Goal: Task Accomplishment & Management: Manage account settings

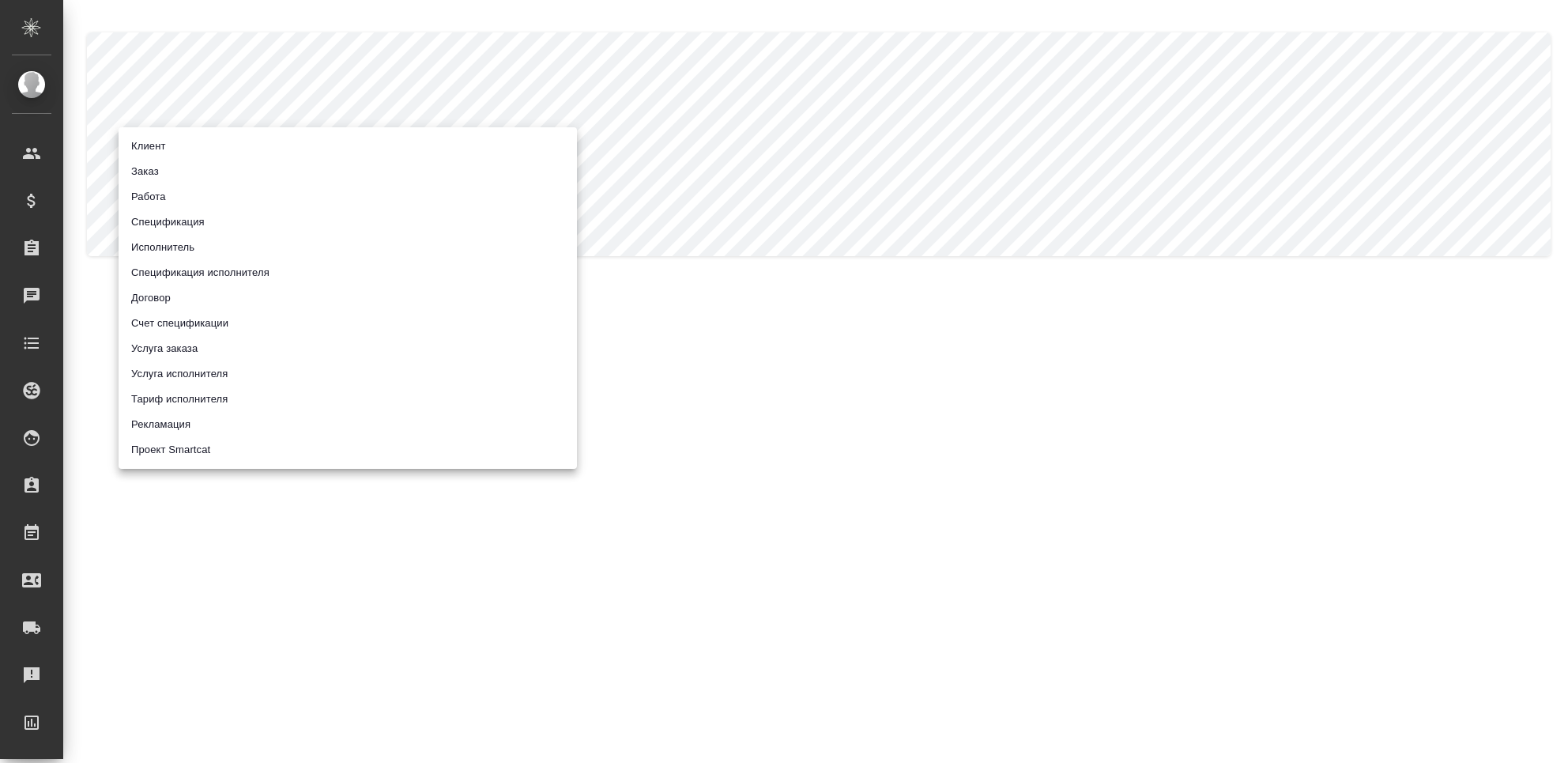
click at [283, 156] on body ".cls-1 fill:#fff; AWATERA Chekhalkova Anastasia Клиенты Спецификации Заказы Чат…" at bounding box center [784, 445] width 1568 height 890
click at [245, 223] on li "Спецификация" at bounding box center [347, 222] width 458 height 25
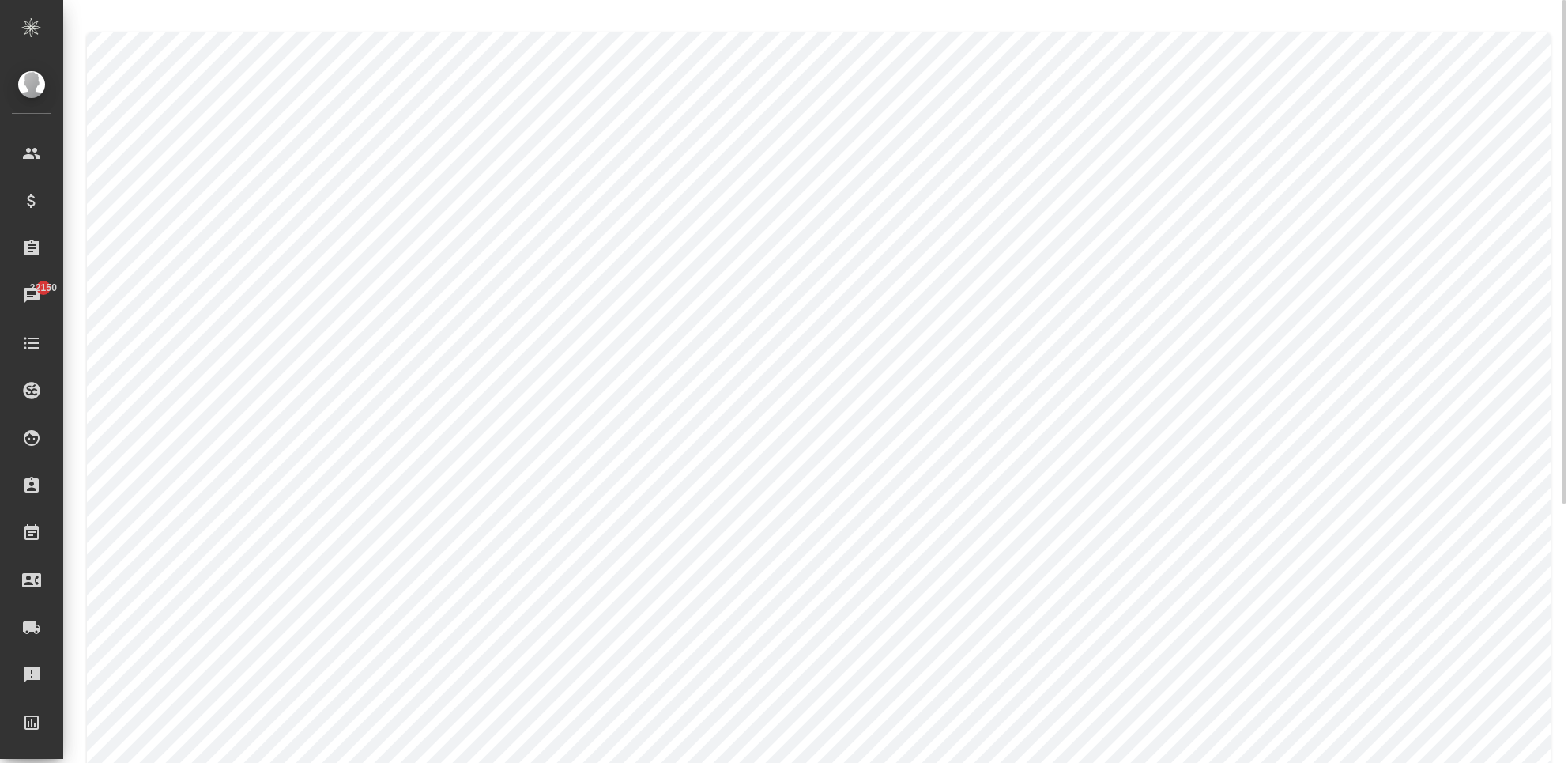
click at [314, 152] on body ".cls-1 fill:#fff; AWATERA Chekhalkova Anastasia Клиенты Спецификации Заказы 321…" at bounding box center [784, 445] width 1568 height 890
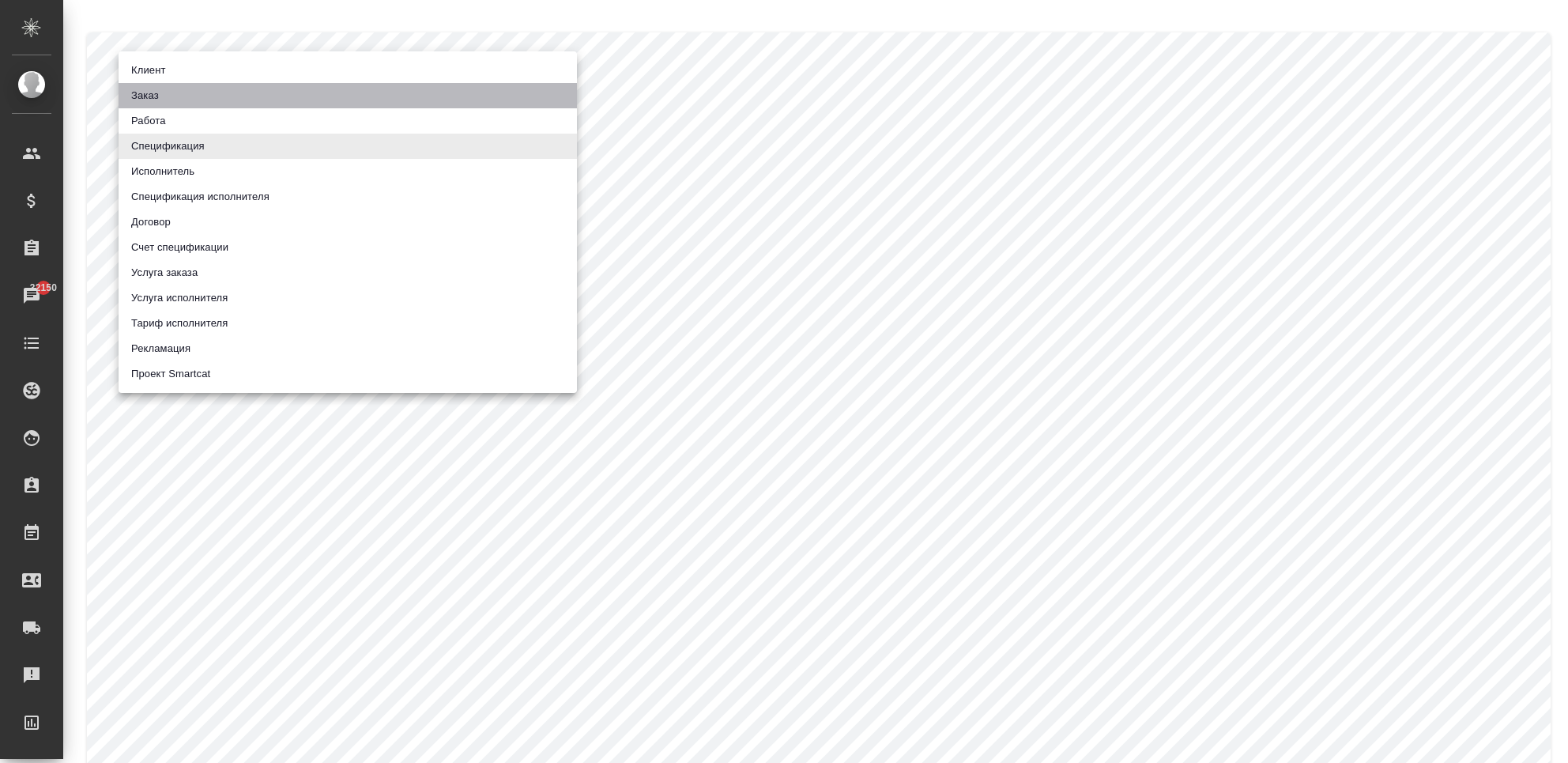
click at [195, 99] on li "Заказ" at bounding box center [347, 95] width 458 height 25
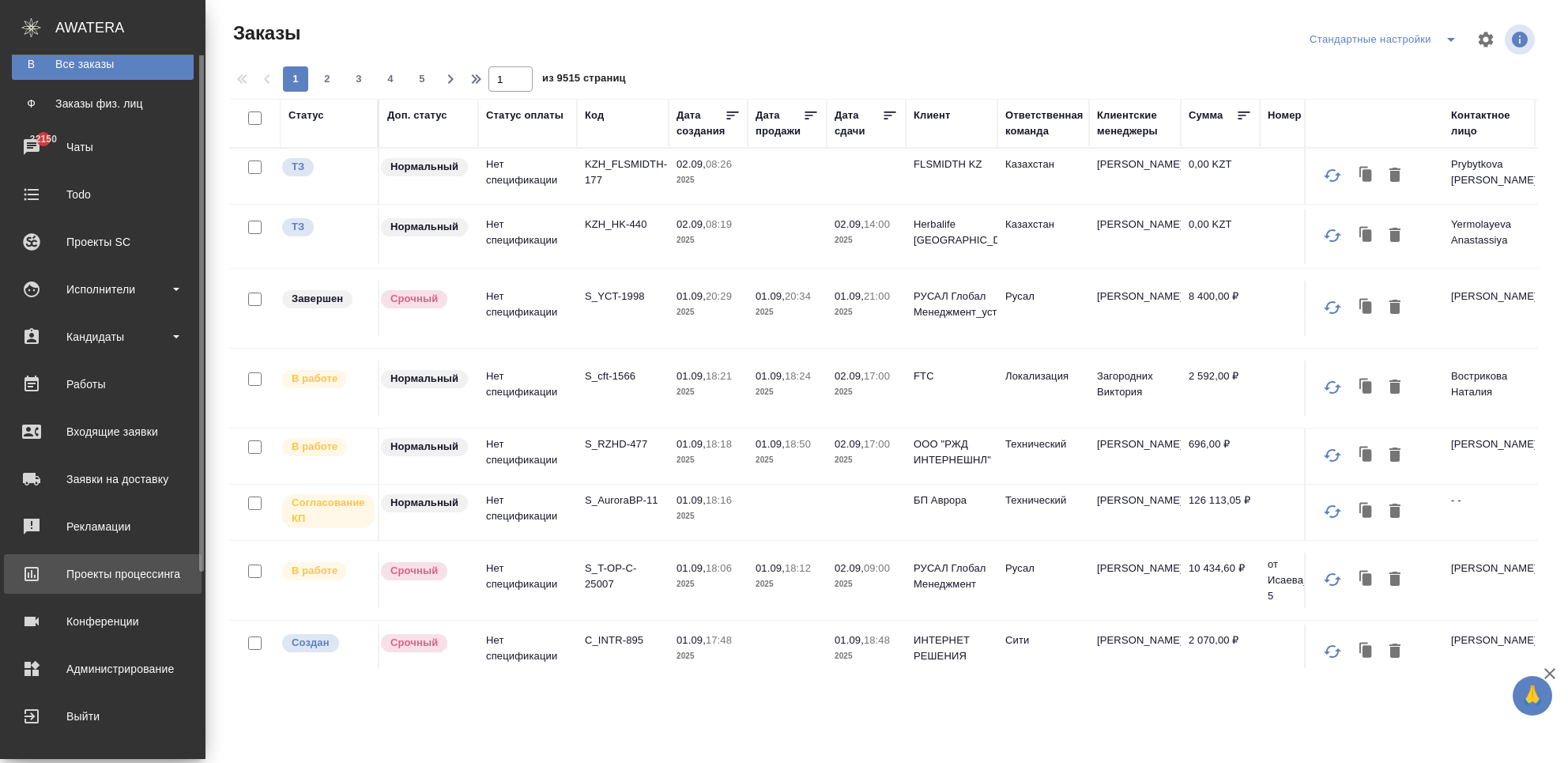
scroll to position [121, 0]
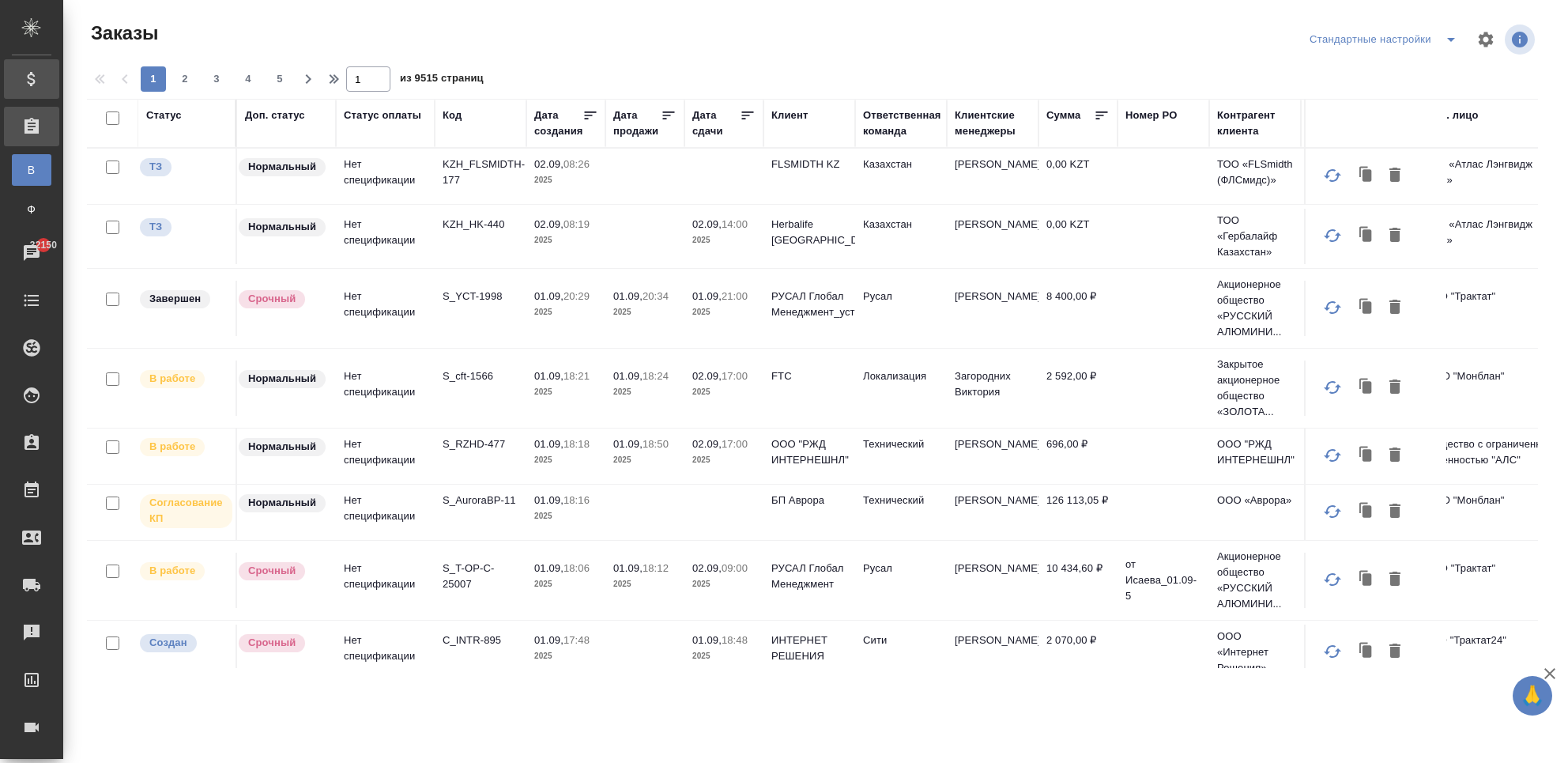
click at [31, 85] on div "Спецификации" at bounding box center [11, 79] width 39 height 24
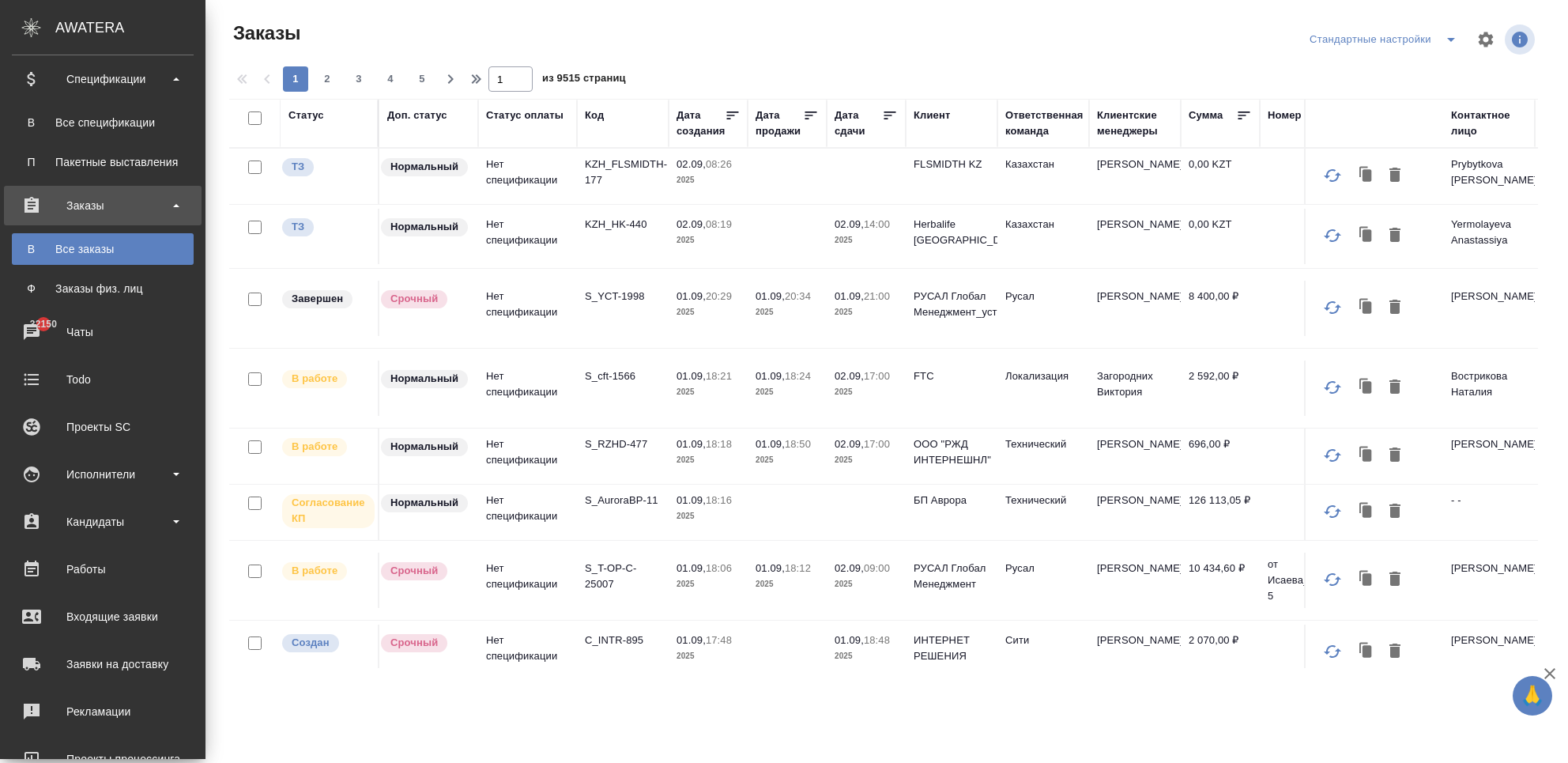
click at [99, 121] on div "Все спецификации" at bounding box center [103, 122] width 166 height 16
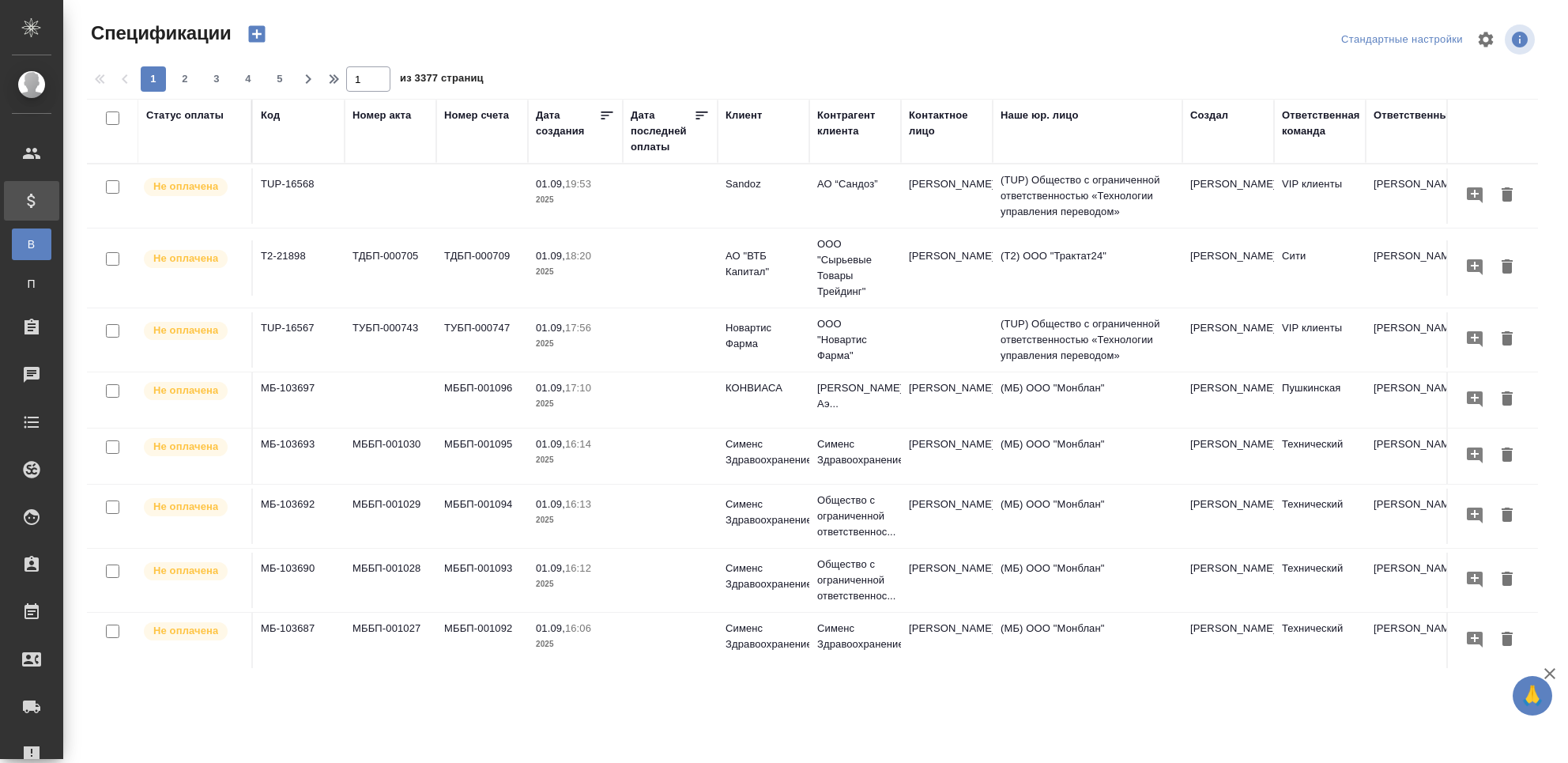
click at [621, 197] on td "01.09, 19:53 2025" at bounding box center [575, 196] width 95 height 55
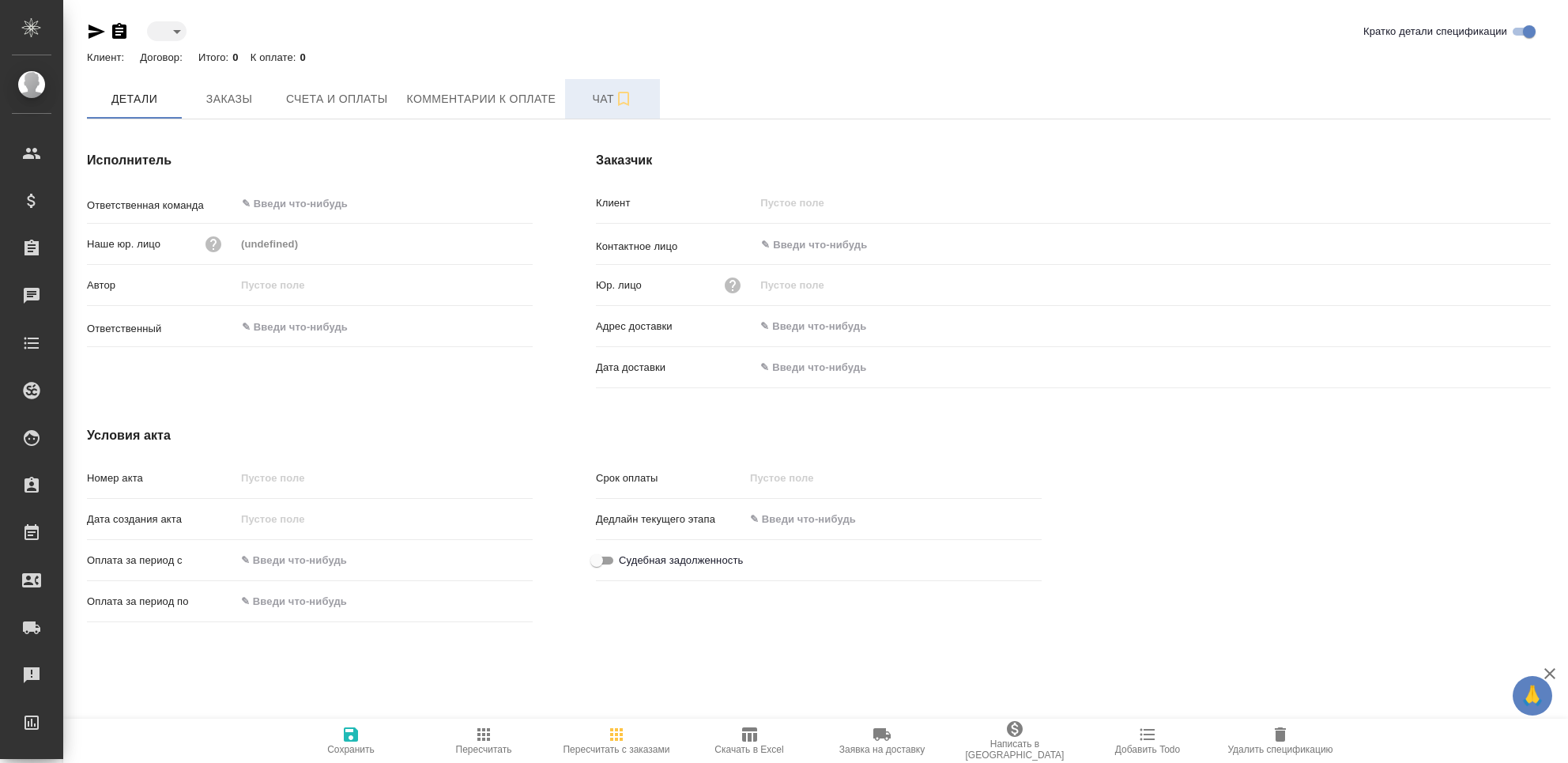
click at [587, 102] on span "Чат" at bounding box center [612, 99] width 76 height 20
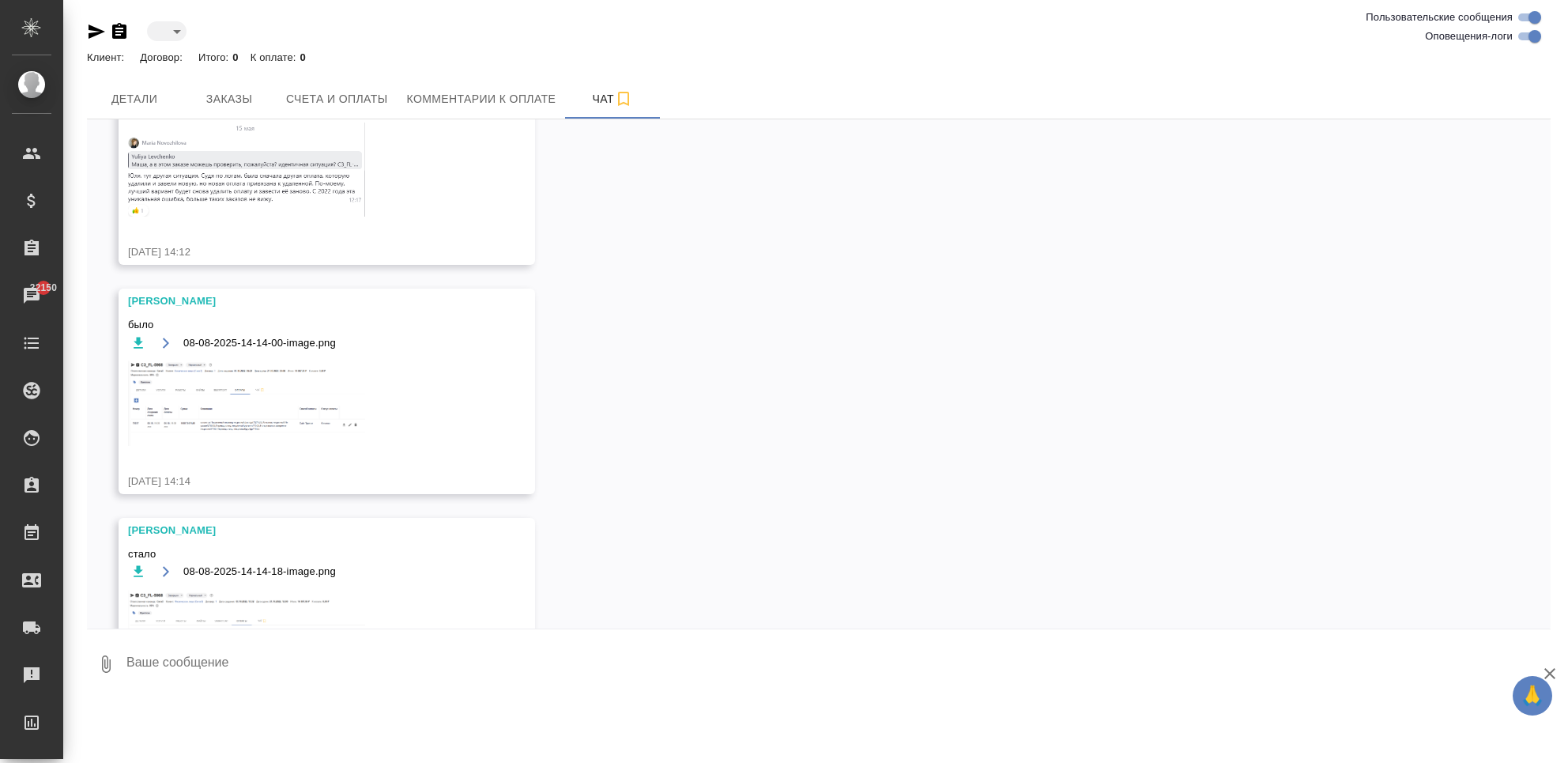
scroll to position [5385, 0]
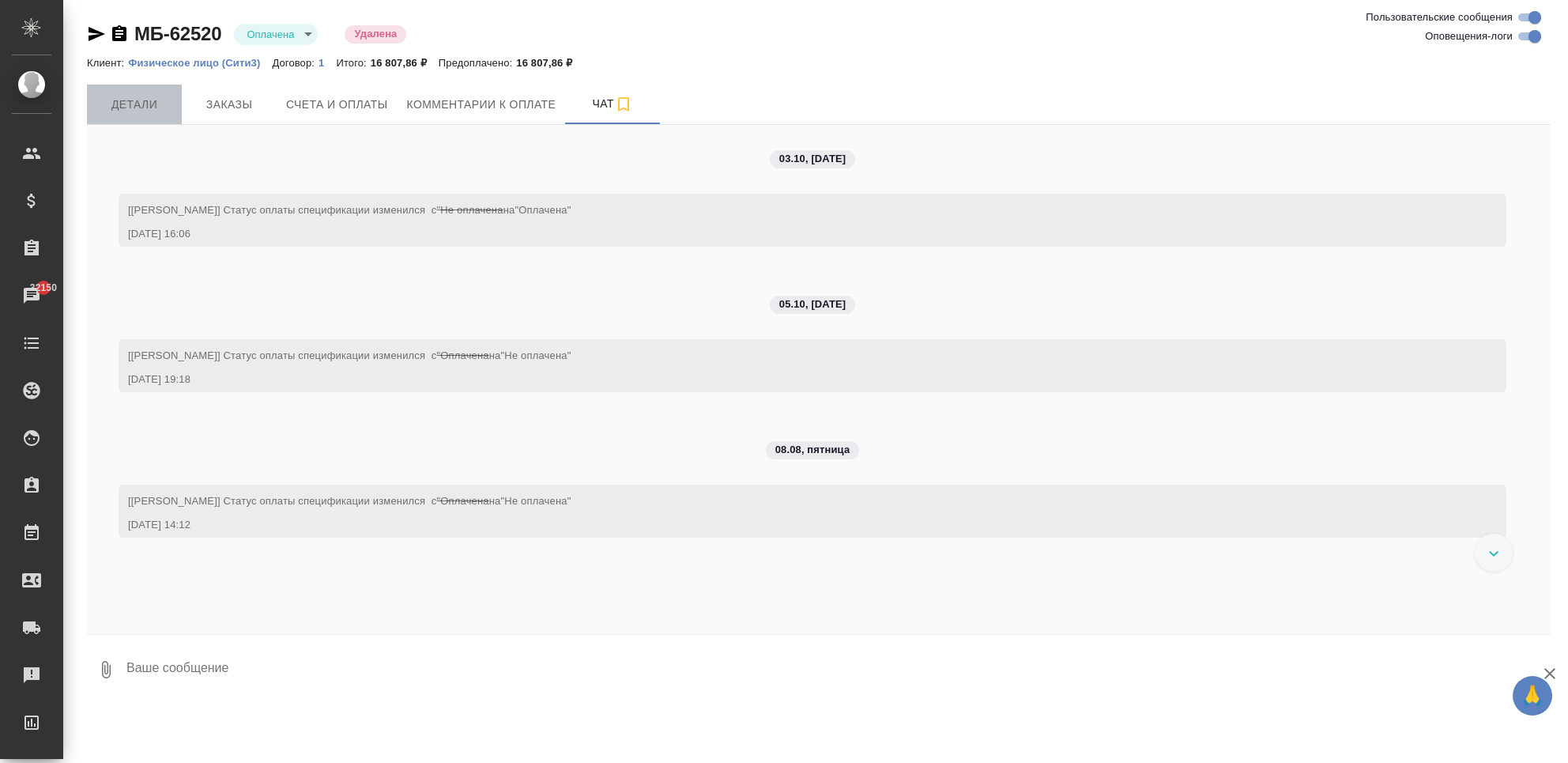
click at [161, 98] on span "Детали" at bounding box center [134, 105] width 76 height 20
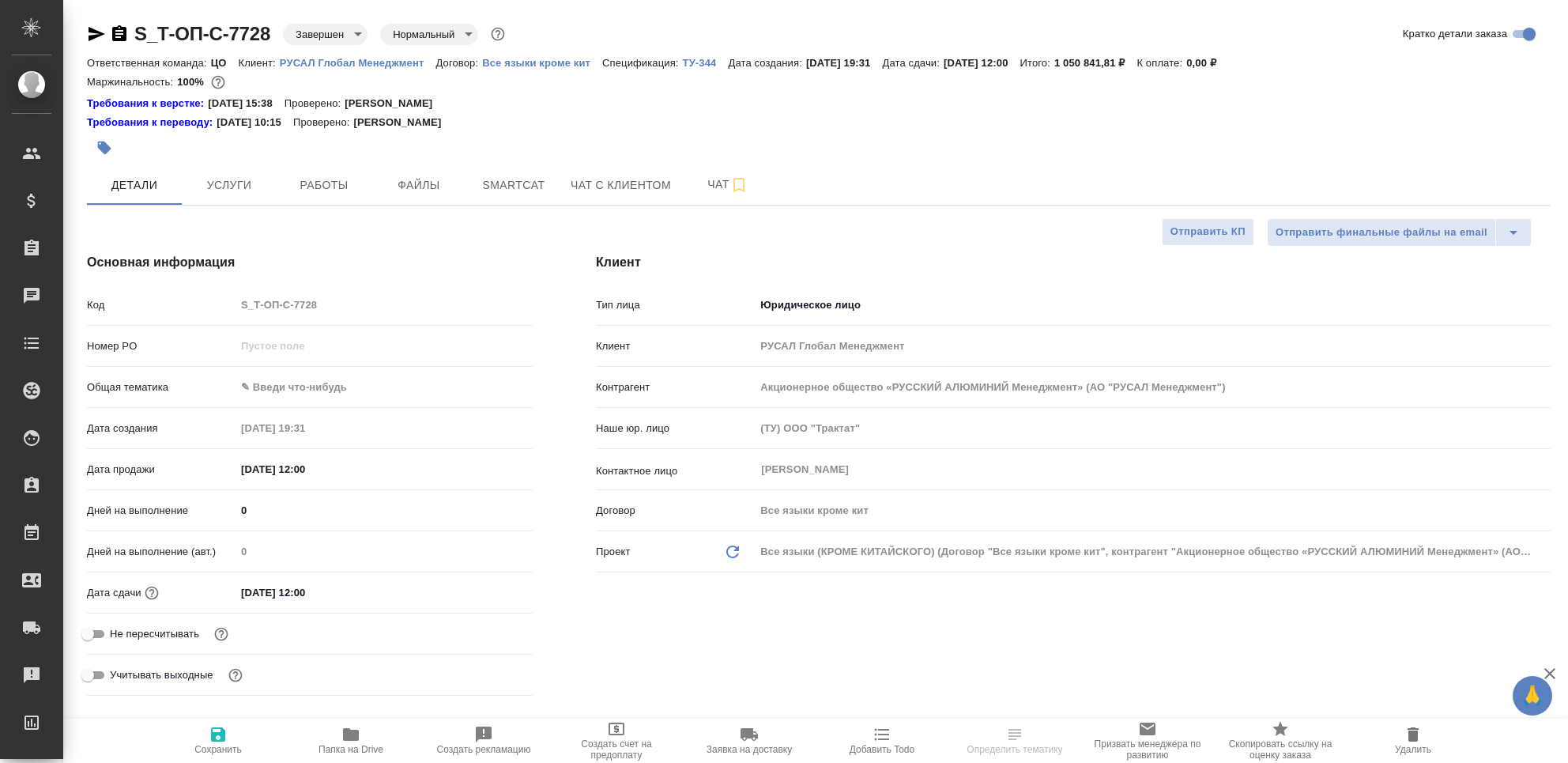
select select "RU"
type textarea "x"
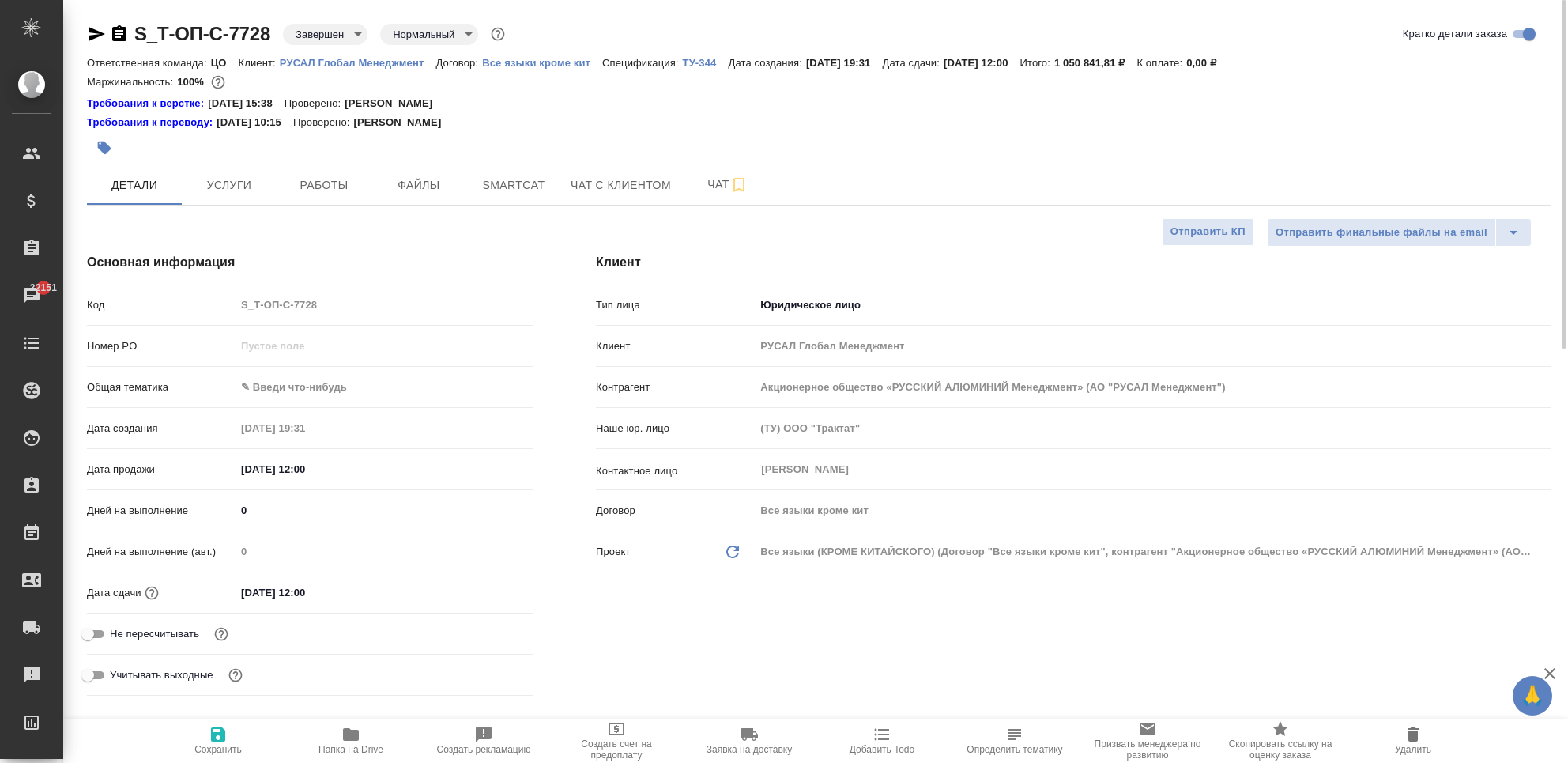
type textarea "x"
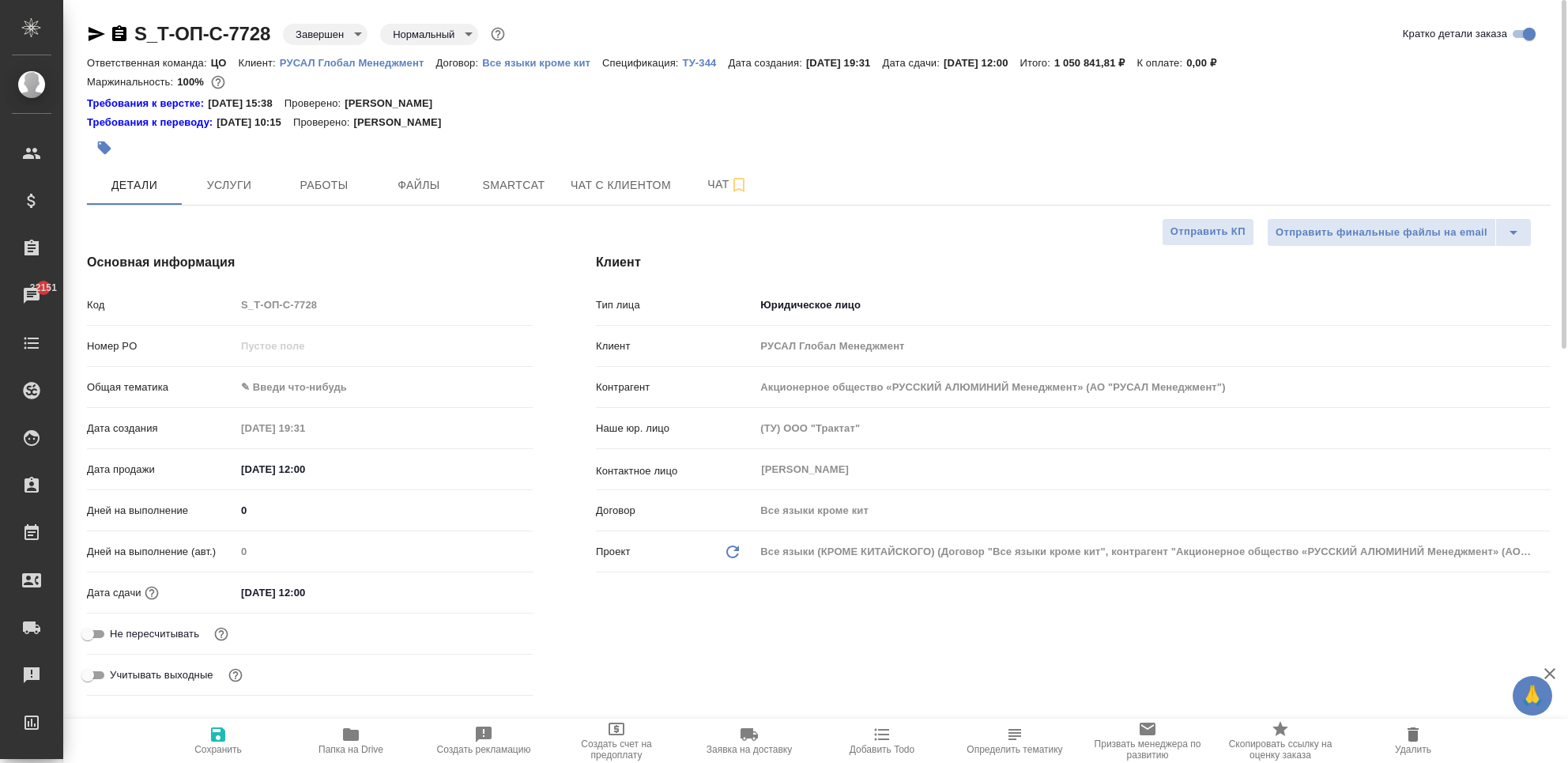
type textarea "x"
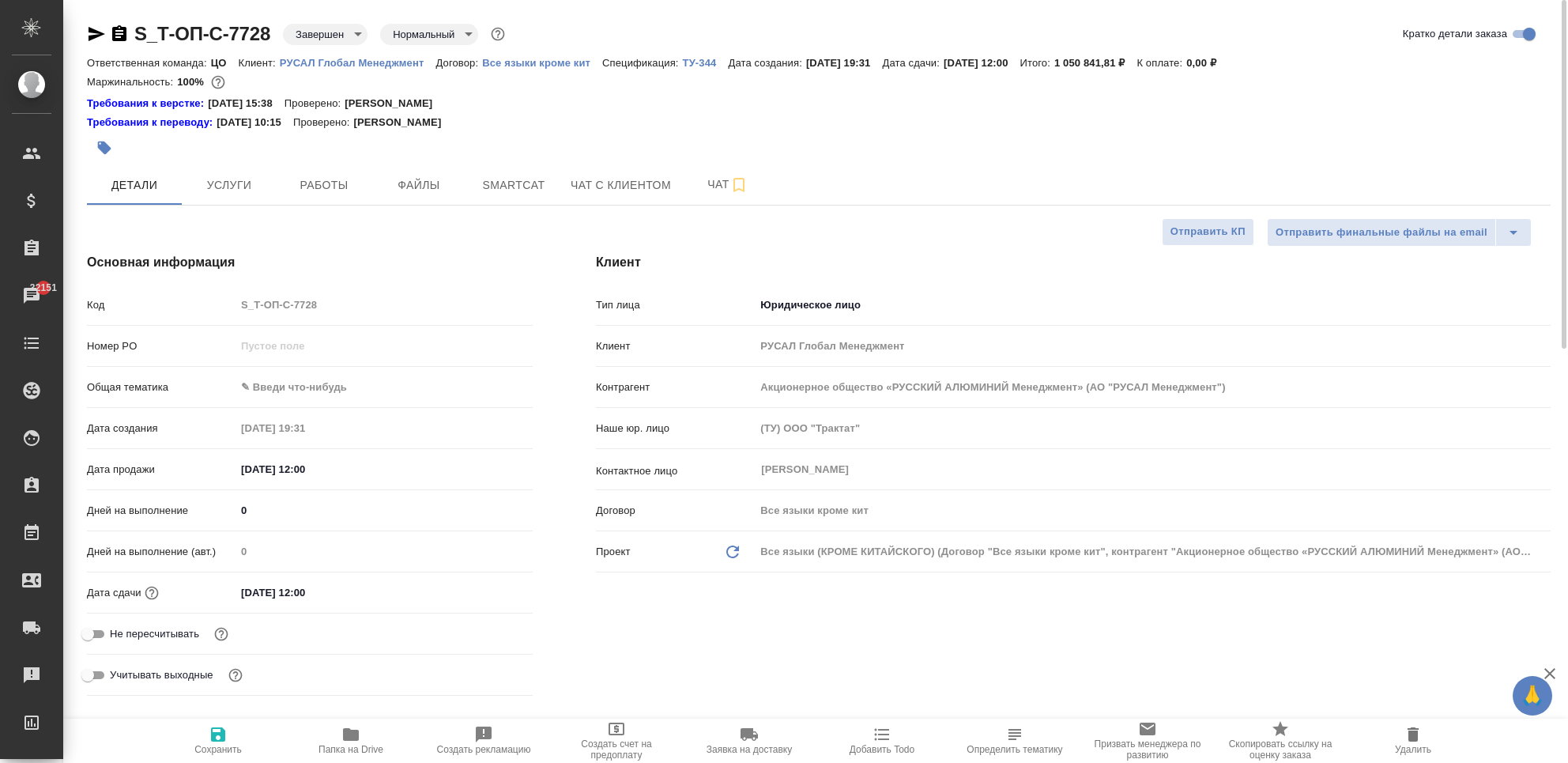
type textarea "x"
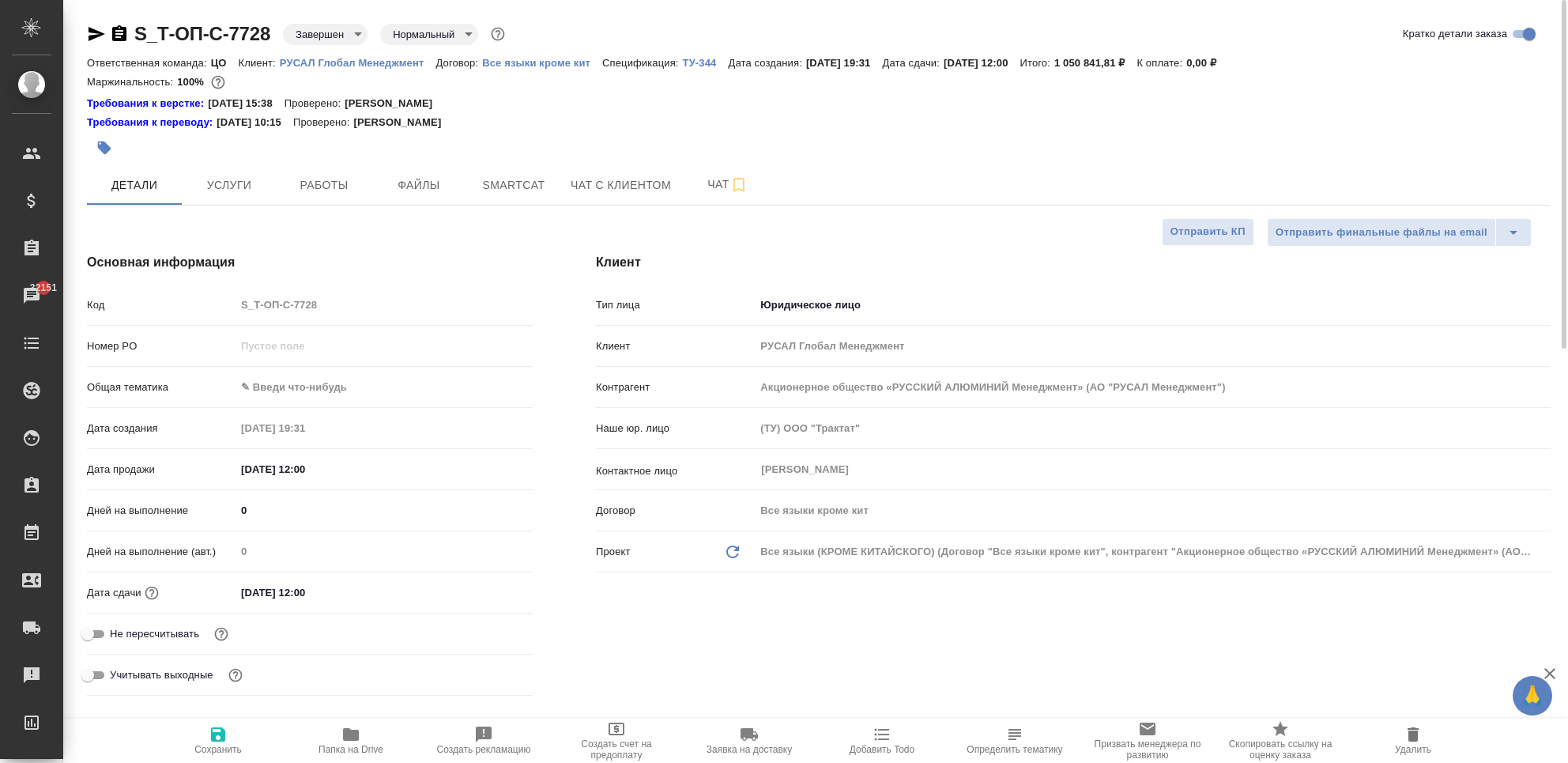
type textarea "x"
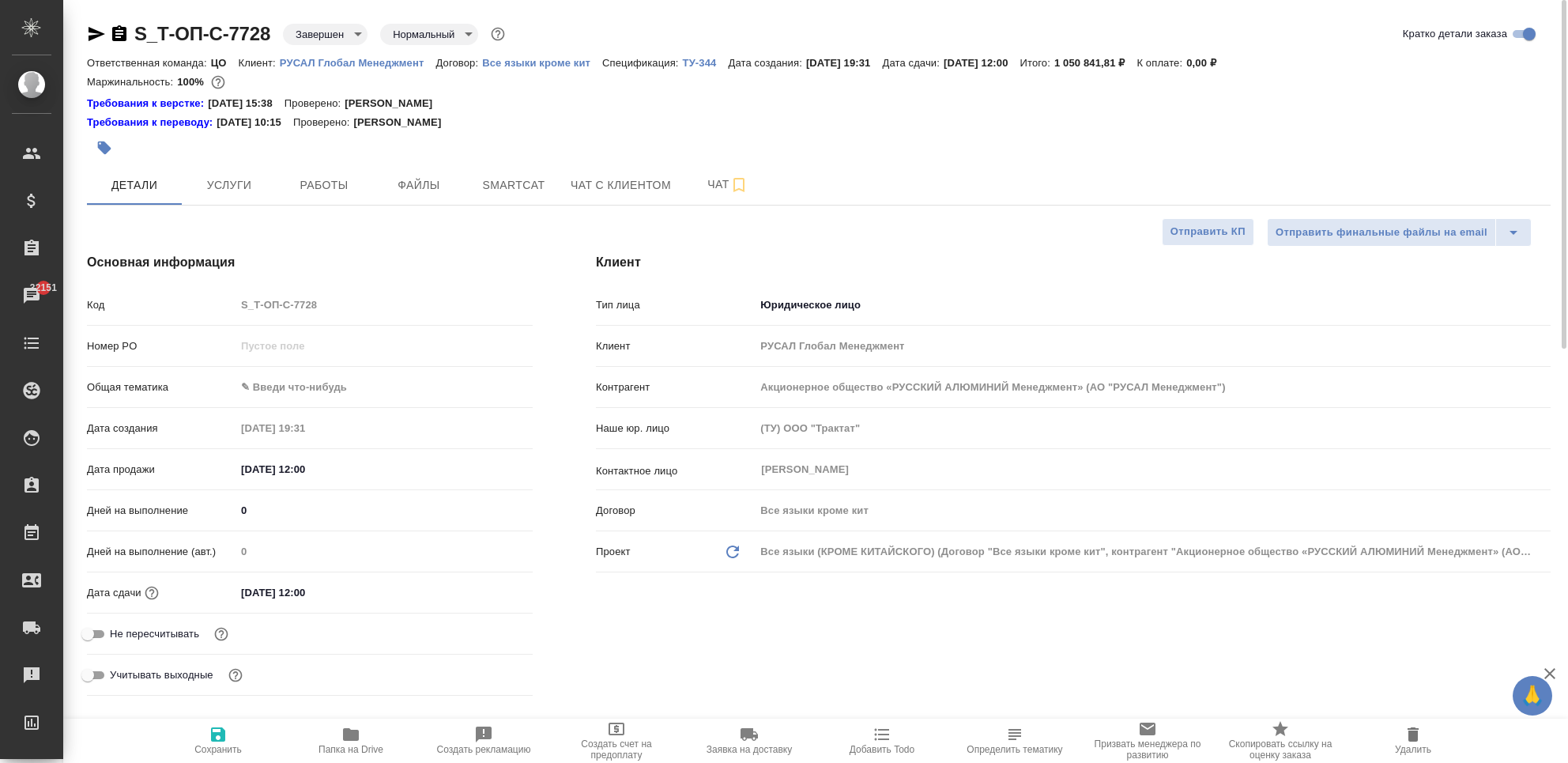
type textarea "x"
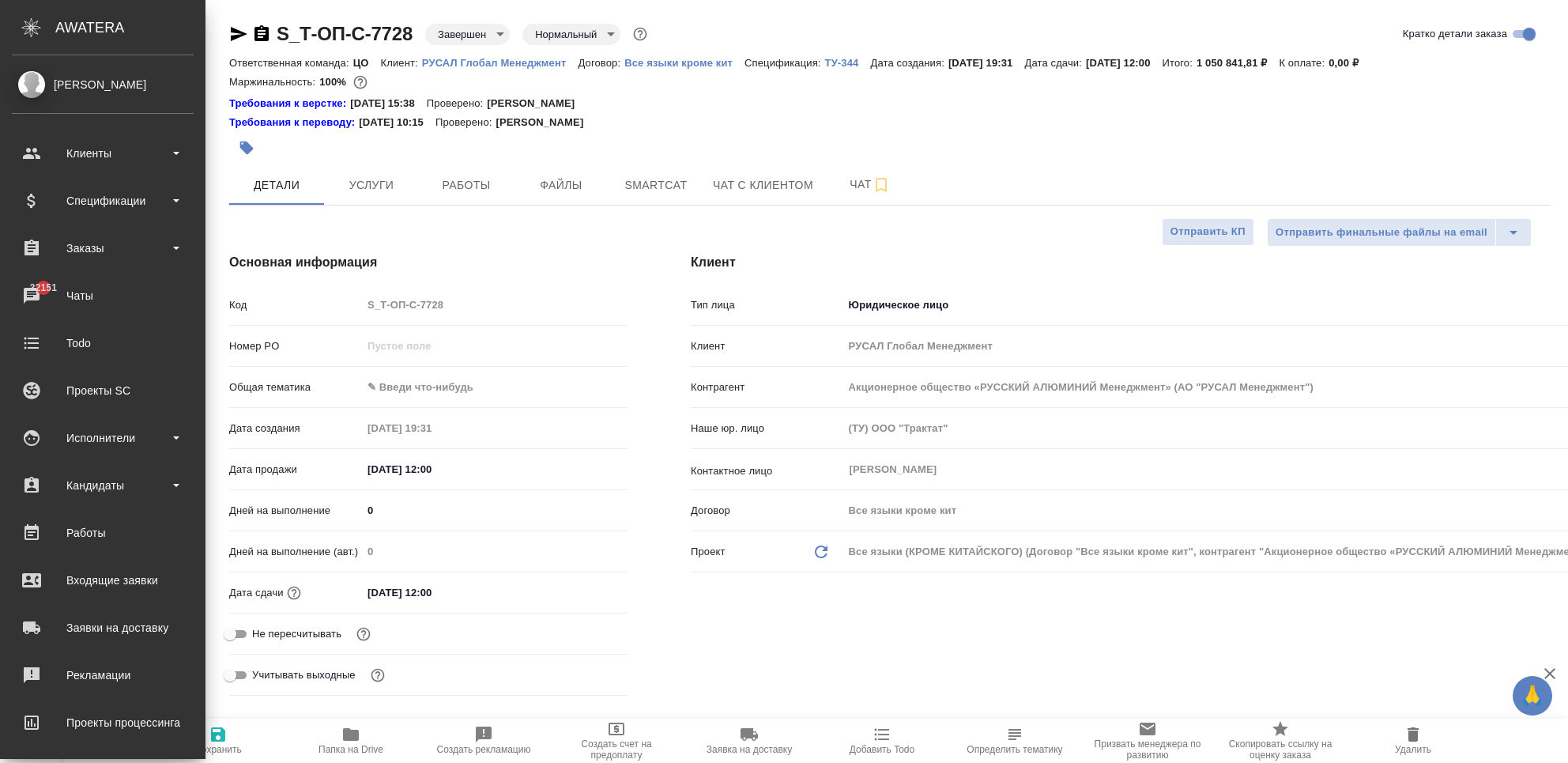
type textarea "x"
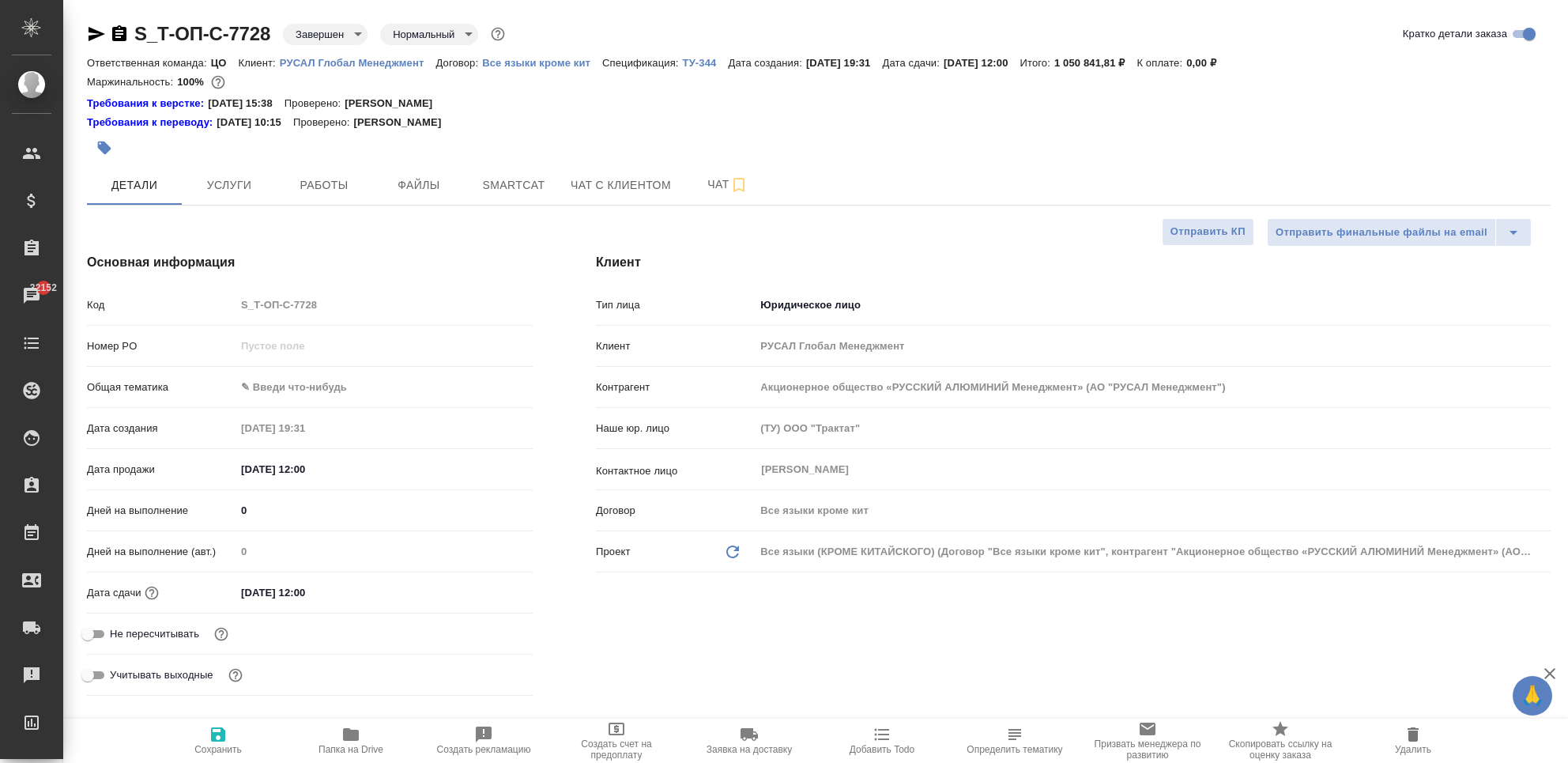
click at [105, 32] on icon "button" at bounding box center [97, 34] width 19 height 19
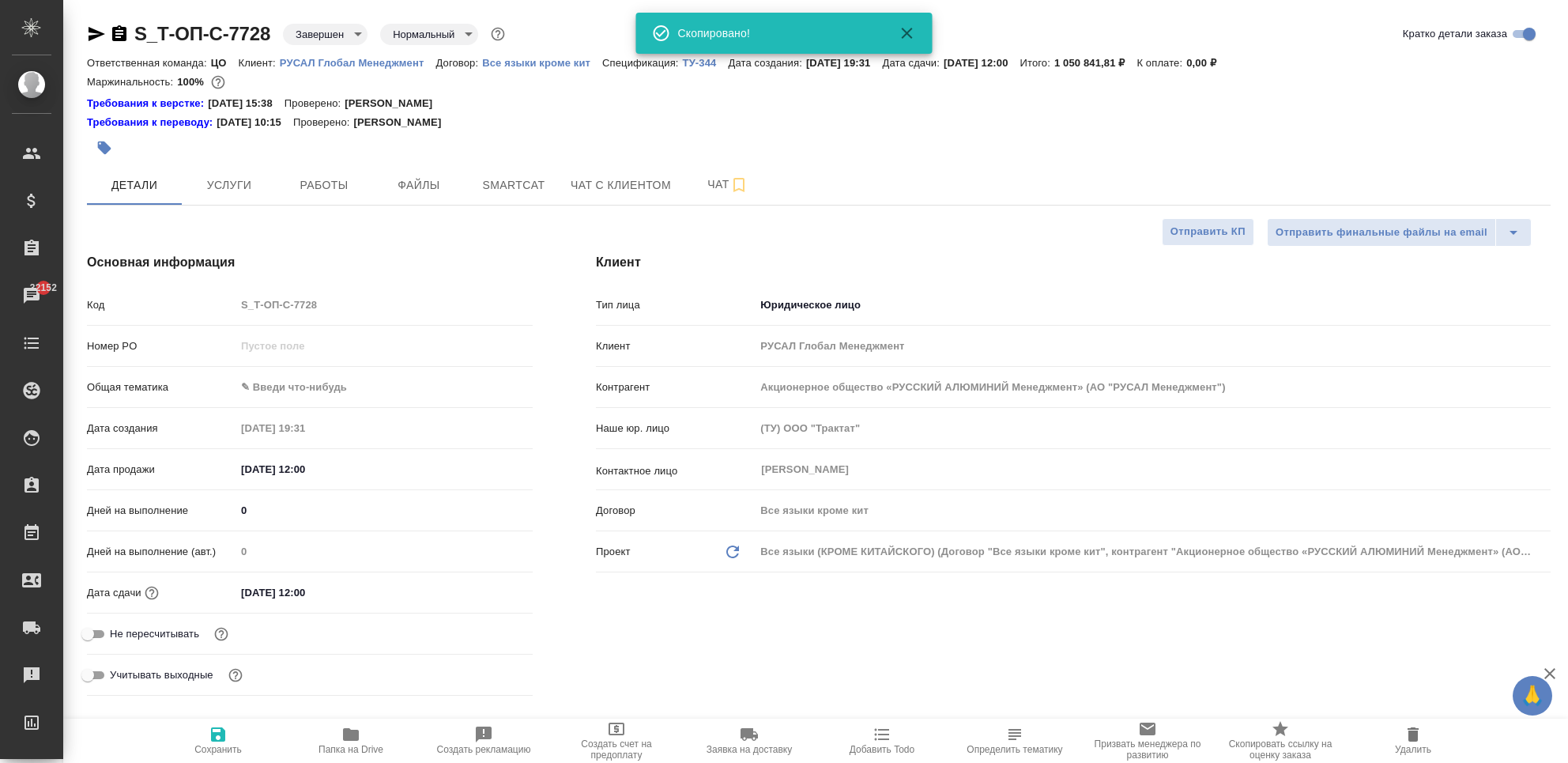
type textarea "x"
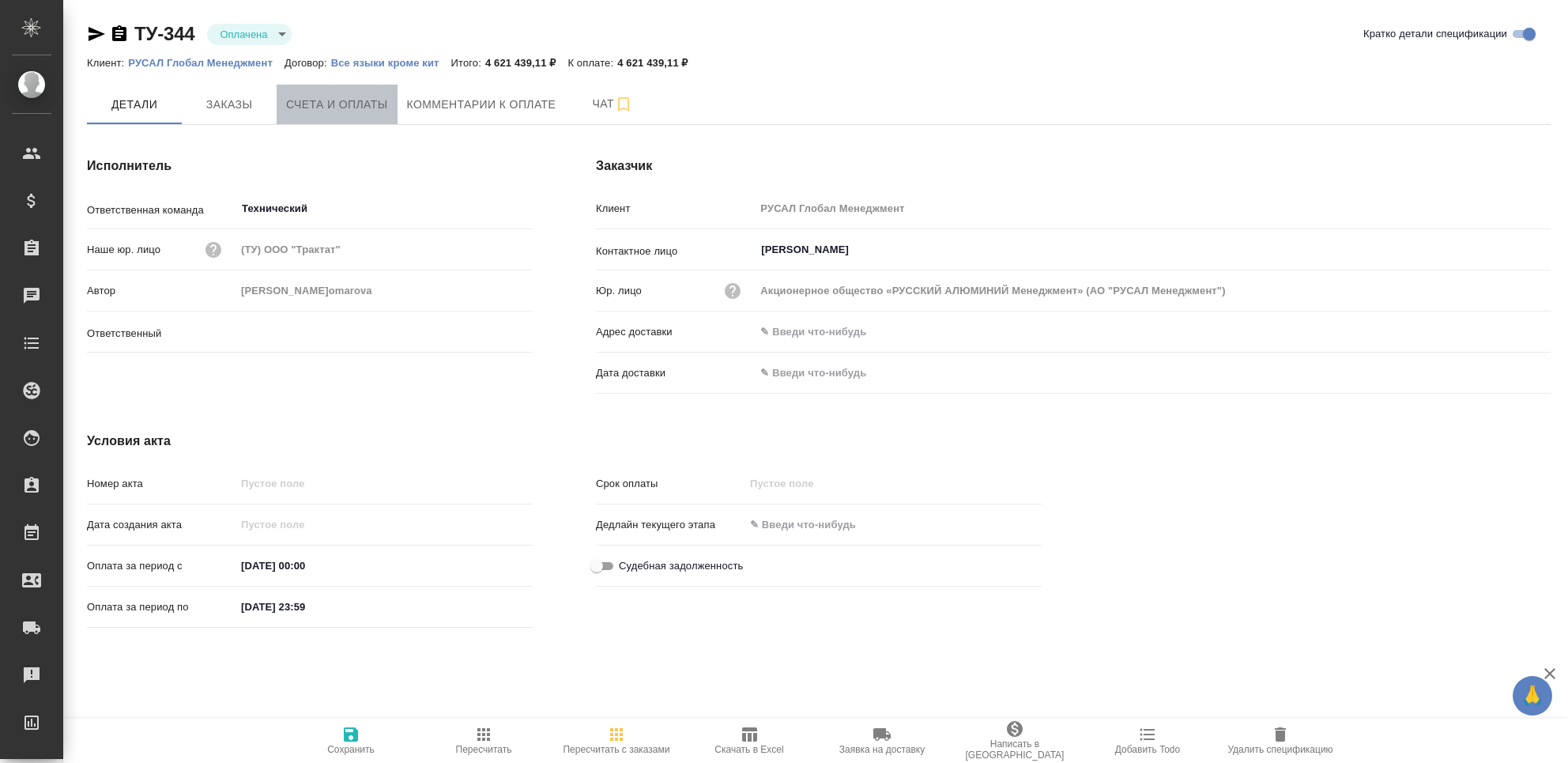
click at [305, 98] on span "Счета и оплаты" at bounding box center [337, 105] width 102 height 20
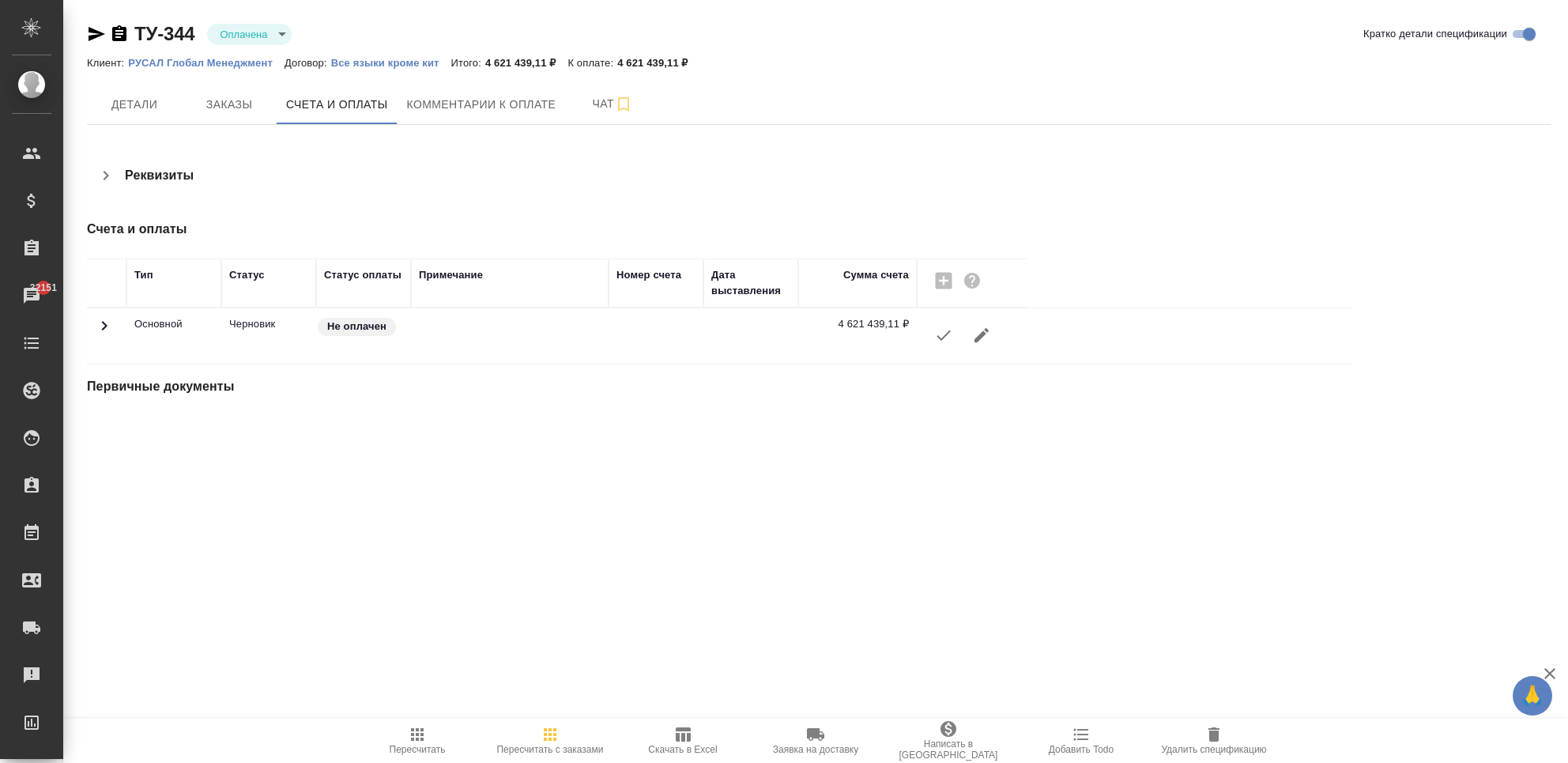
click at [106, 317] on icon at bounding box center [105, 326] width 19 height 19
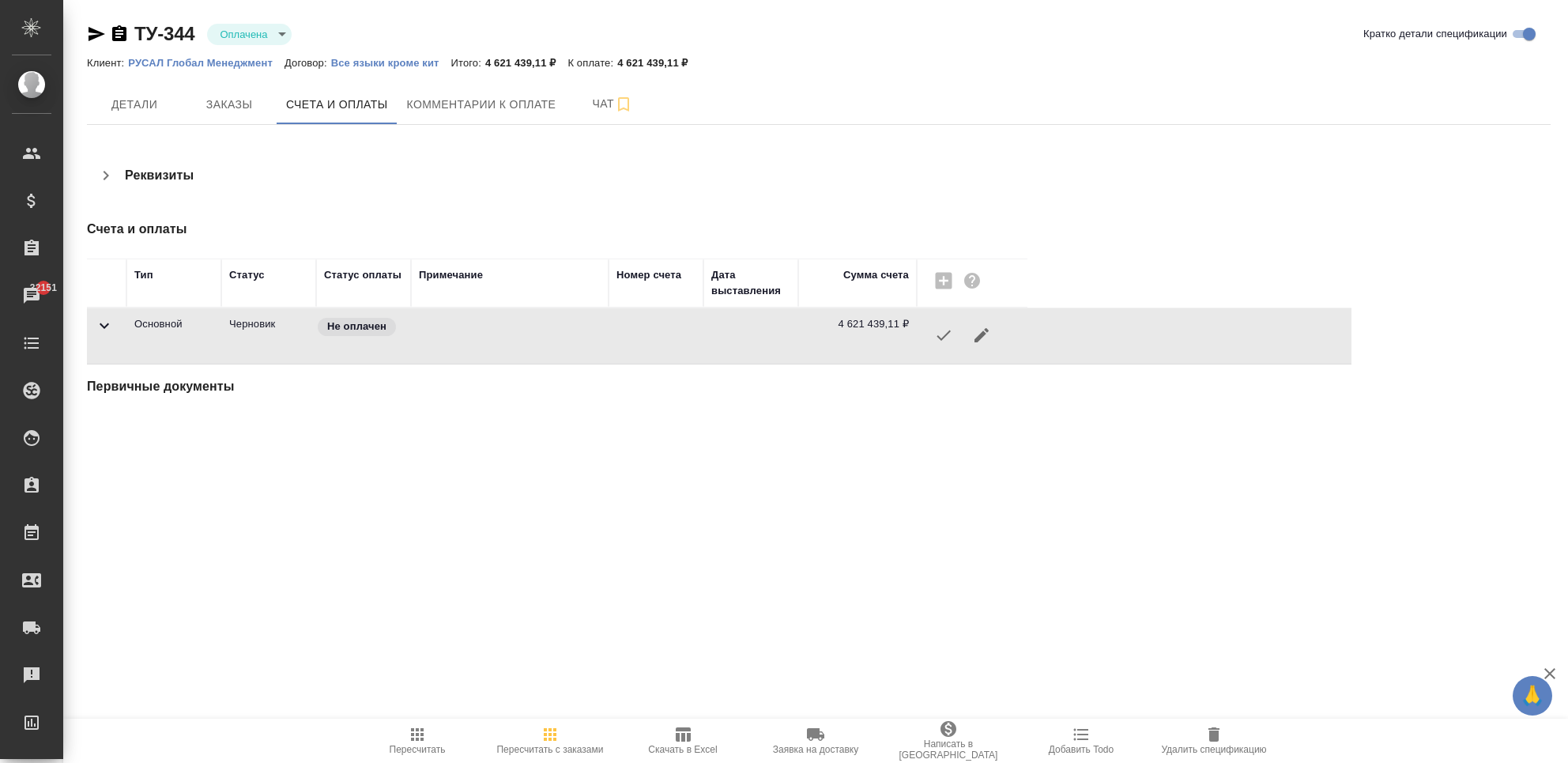
click at [104, 329] on icon at bounding box center [105, 326] width 19 height 19
click at [104, 329] on icon at bounding box center [105, 326] width 5 height 10
click at [104, 329] on icon at bounding box center [105, 326] width 19 height 19
click at [591, 98] on span "Чат" at bounding box center [612, 104] width 76 height 20
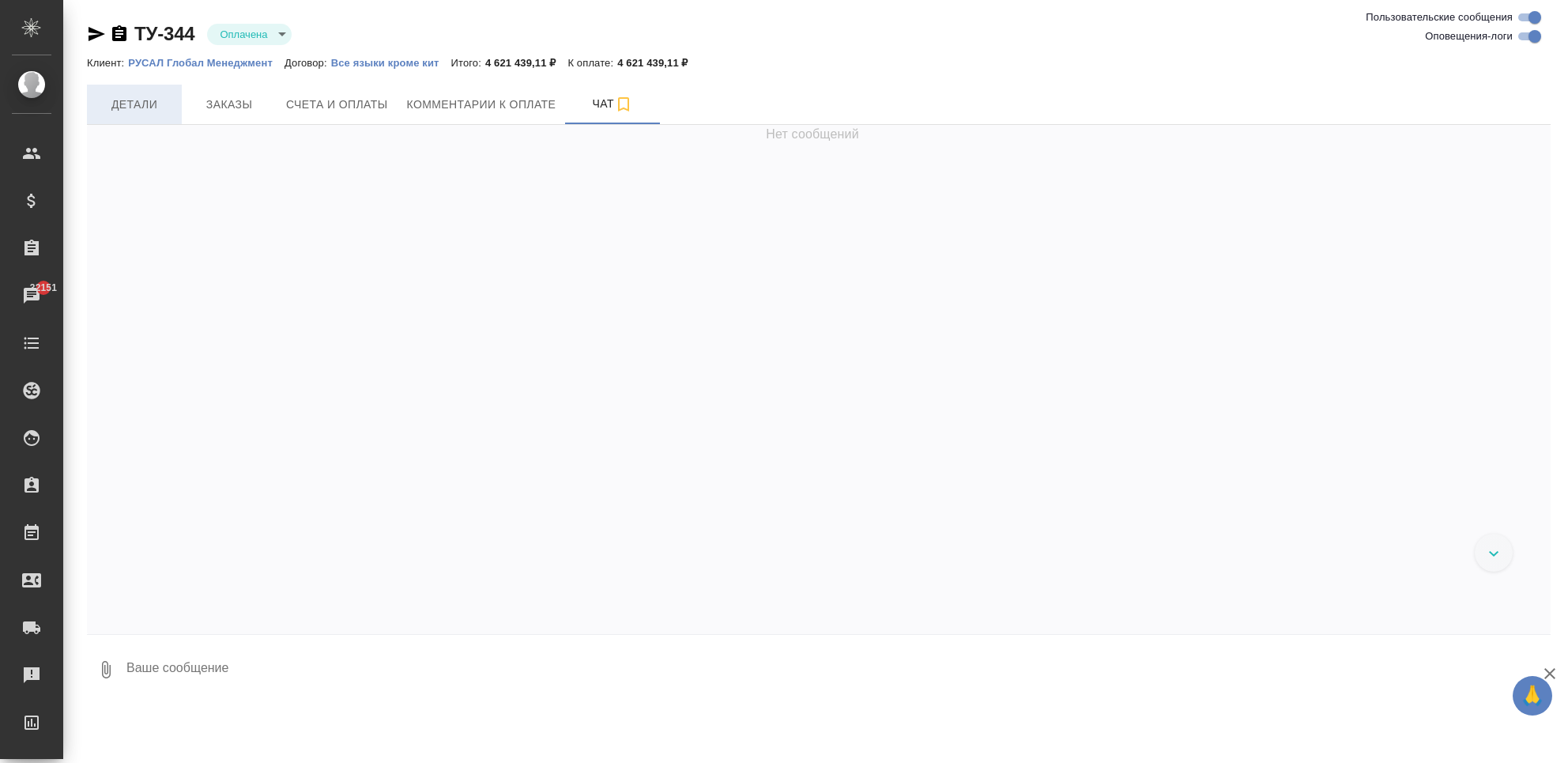
click at [122, 117] on button "Детали" at bounding box center [134, 104] width 95 height 39
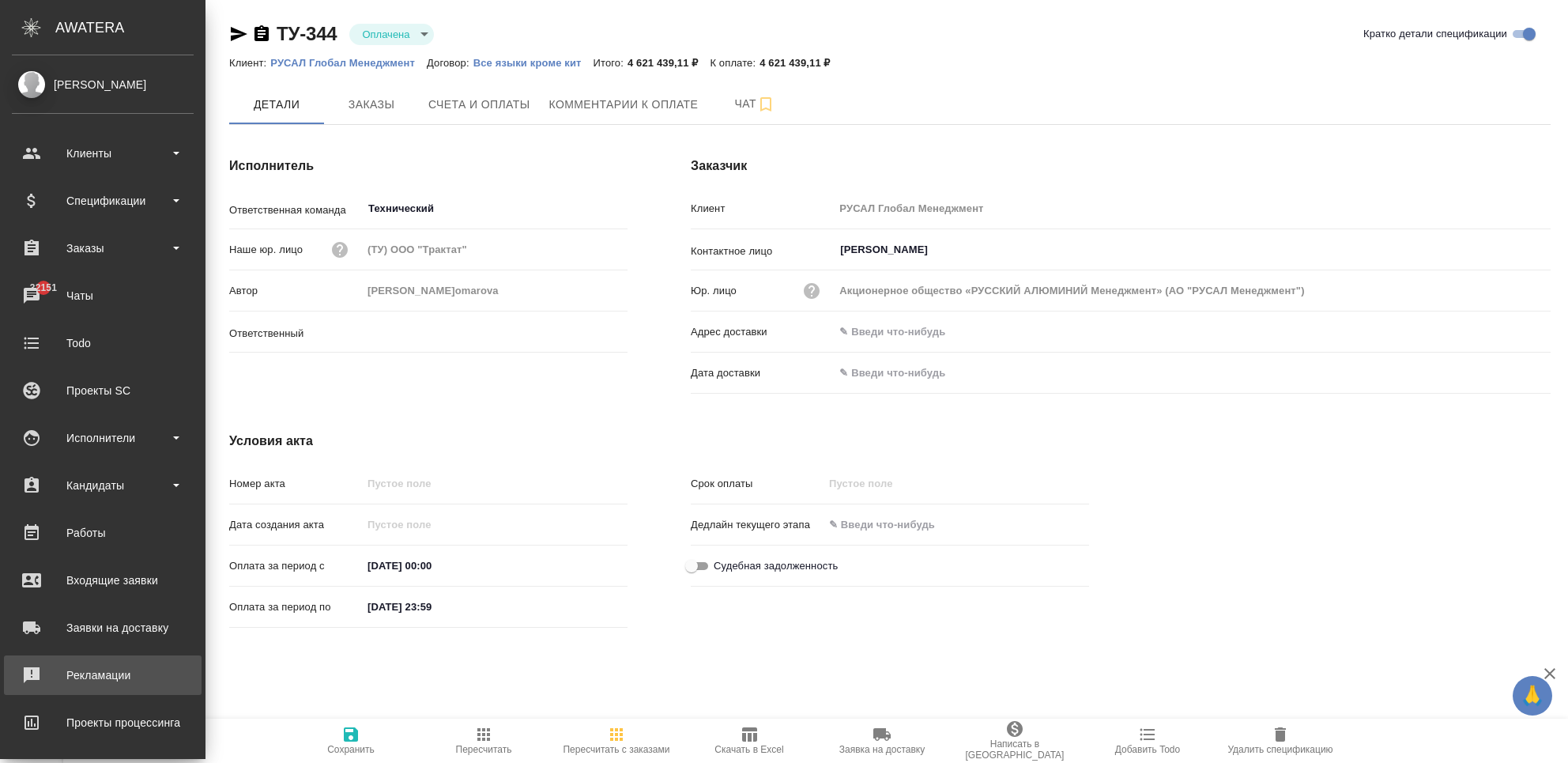
scroll to position [148, 0]
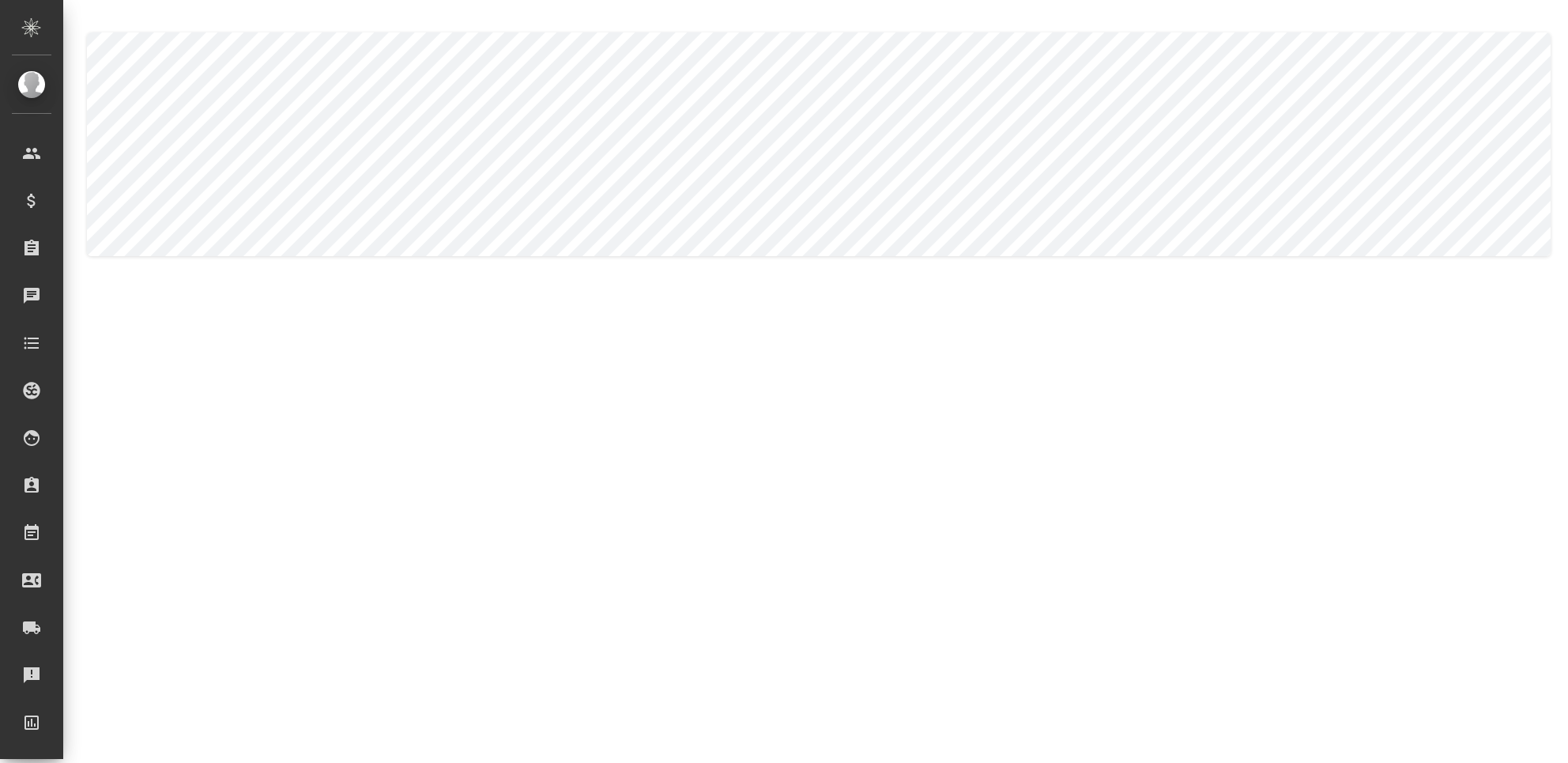
click at [221, 147] on body ".cls-1 fill:#fff; AWATERA Chekhalkova Anastasia Клиенты Спецификации Заказы Чат…" at bounding box center [784, 445] width 1568 height 890
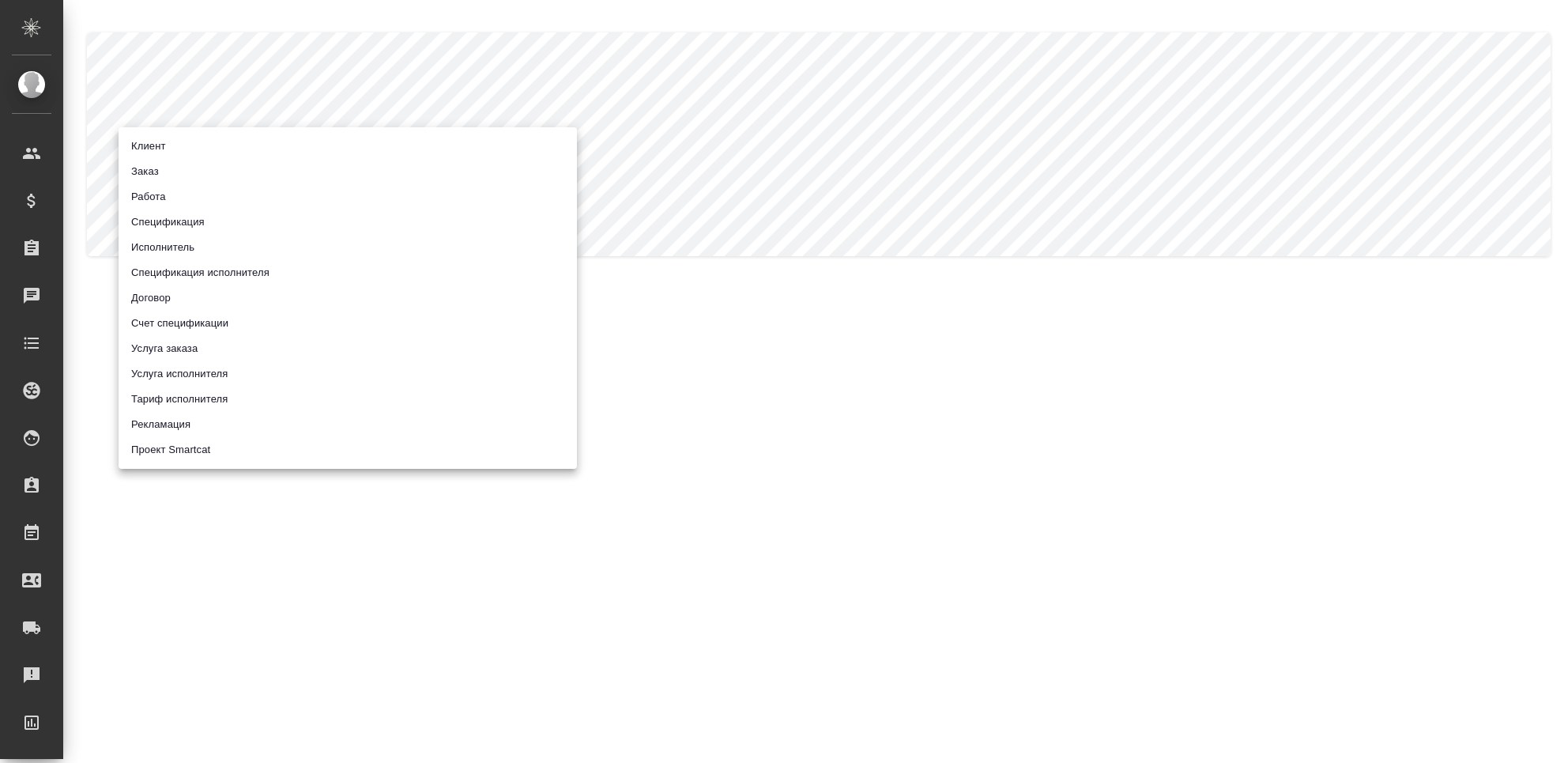
click at [191, 210] on li "Спецификация" at bounding box center [347, 222] width 458 height 25
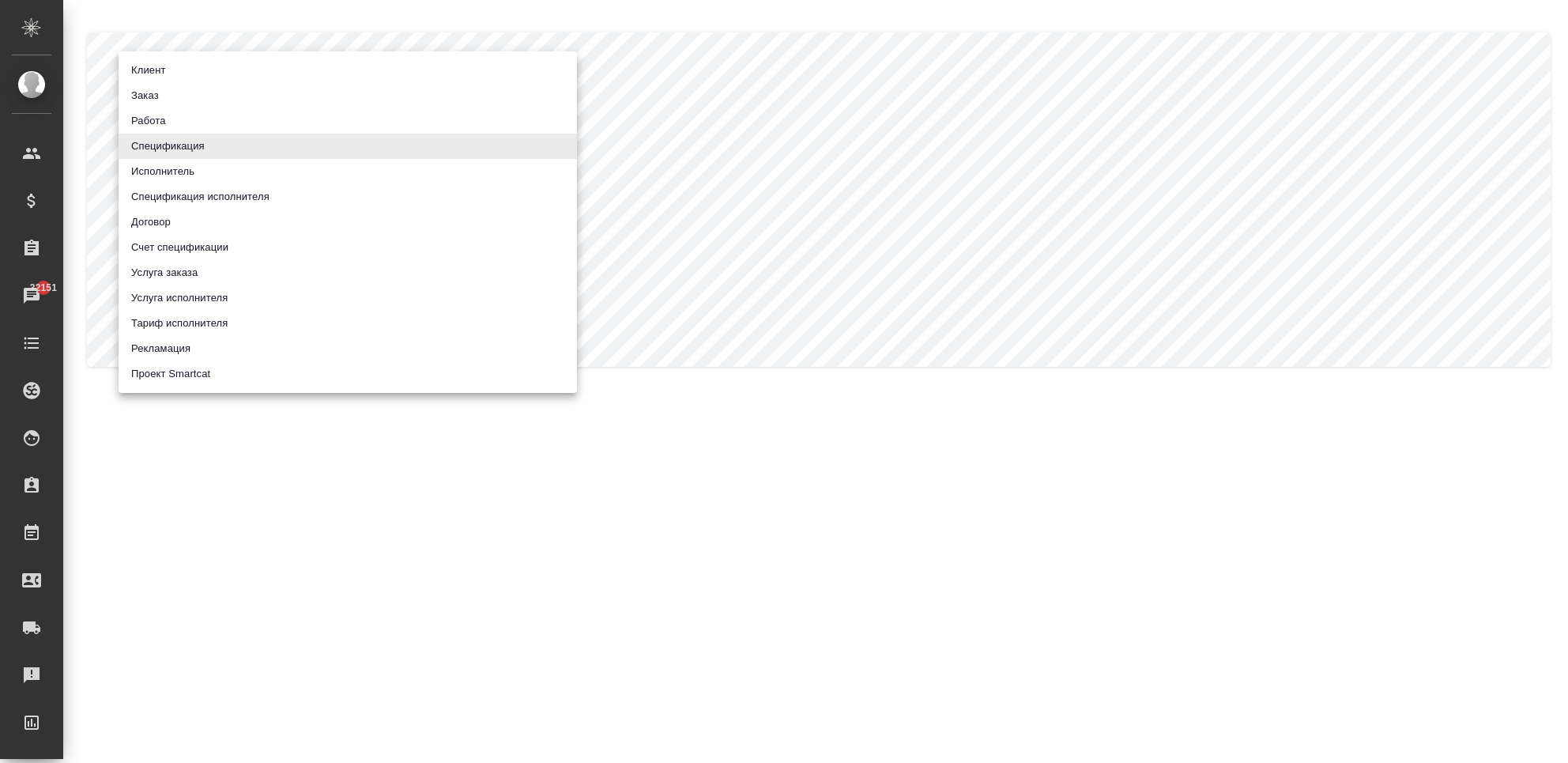
click at [288, 150] on body ".cls-1 fill:#fff; AWATERA Chekhalkova Anastasia Клиенты Спецификации Заказы 321…" at bounding box center [784, 445] width 1568 height 890
click at [195, 96] on li "Заказ" at bounding box center [347, 95] width 458 height 25
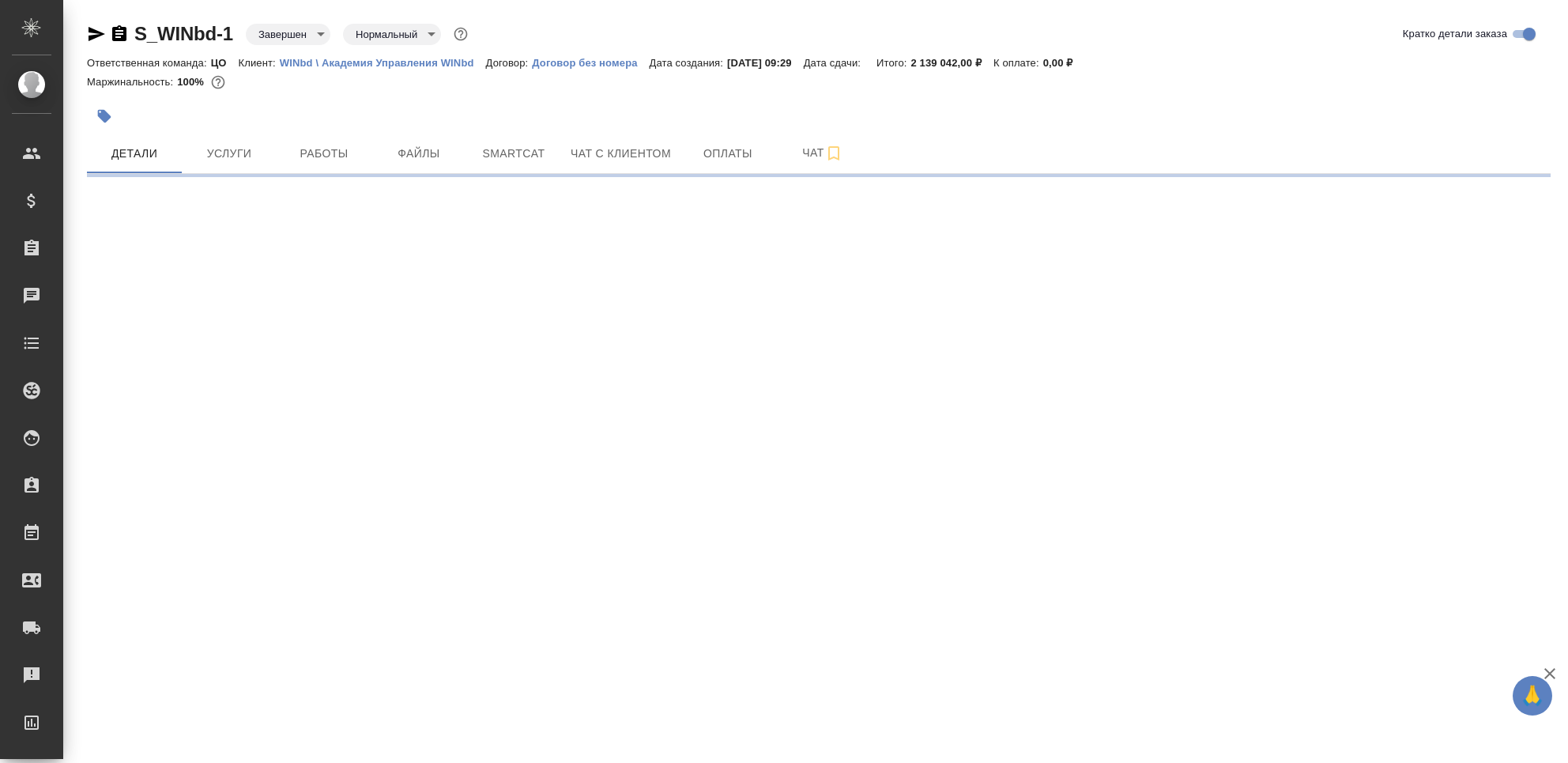
select select "RU"
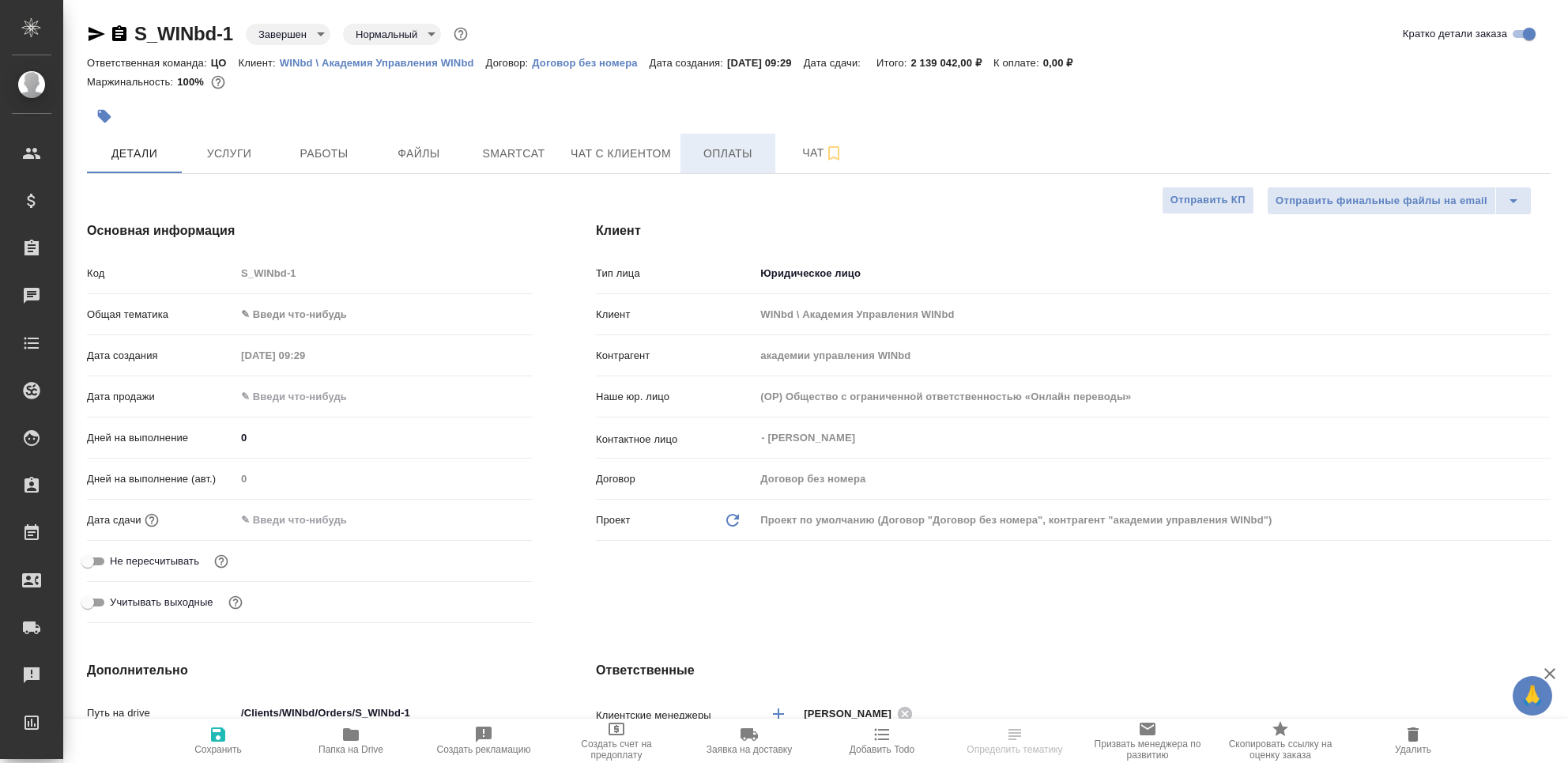
click at [717, 141] on button "Оплаты" at bounding box center [728, 153] width 95 height 39
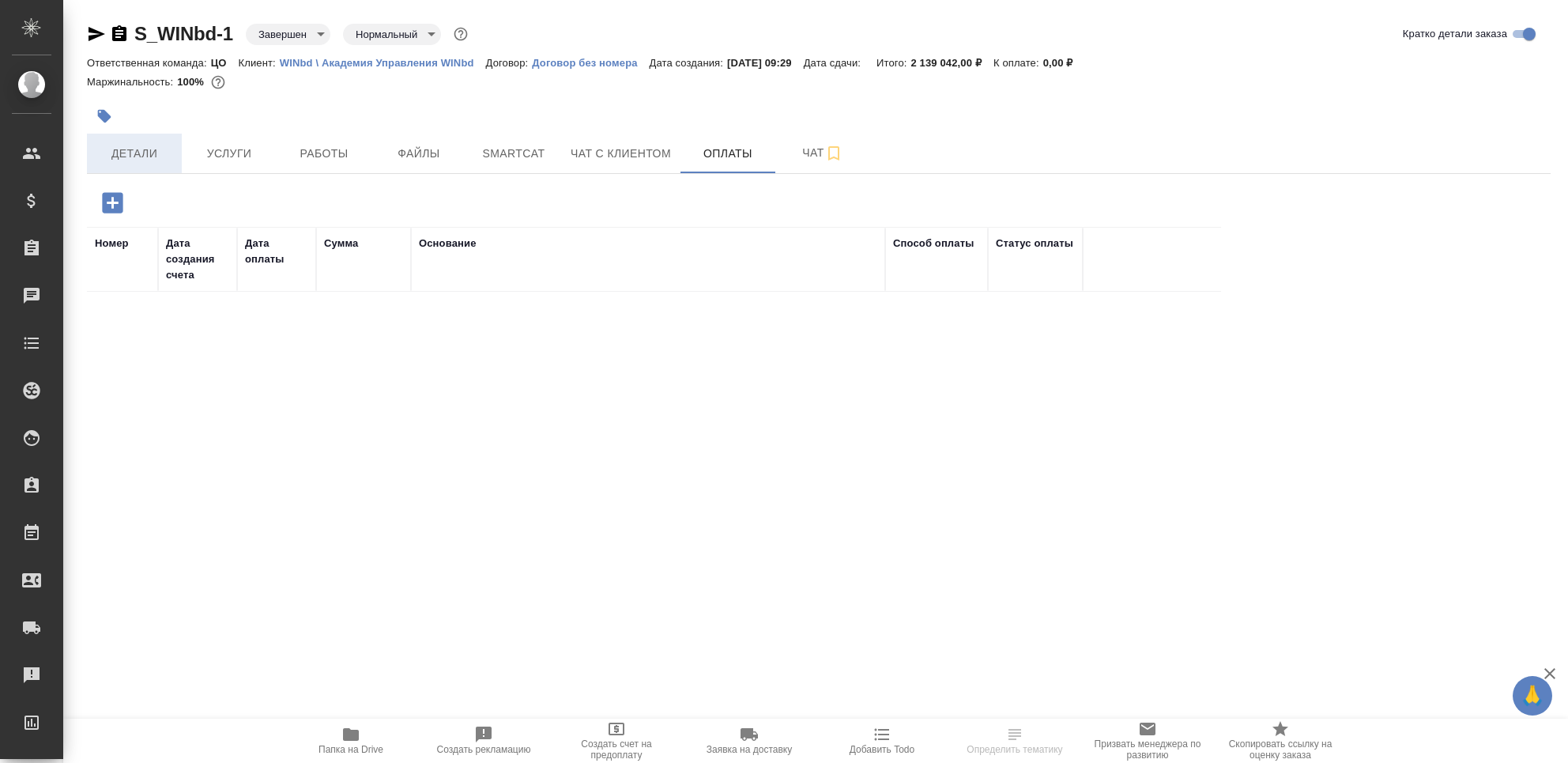
click at [143, 163] on button "Детали" at bounding box center [134, 153] width 95 height 39
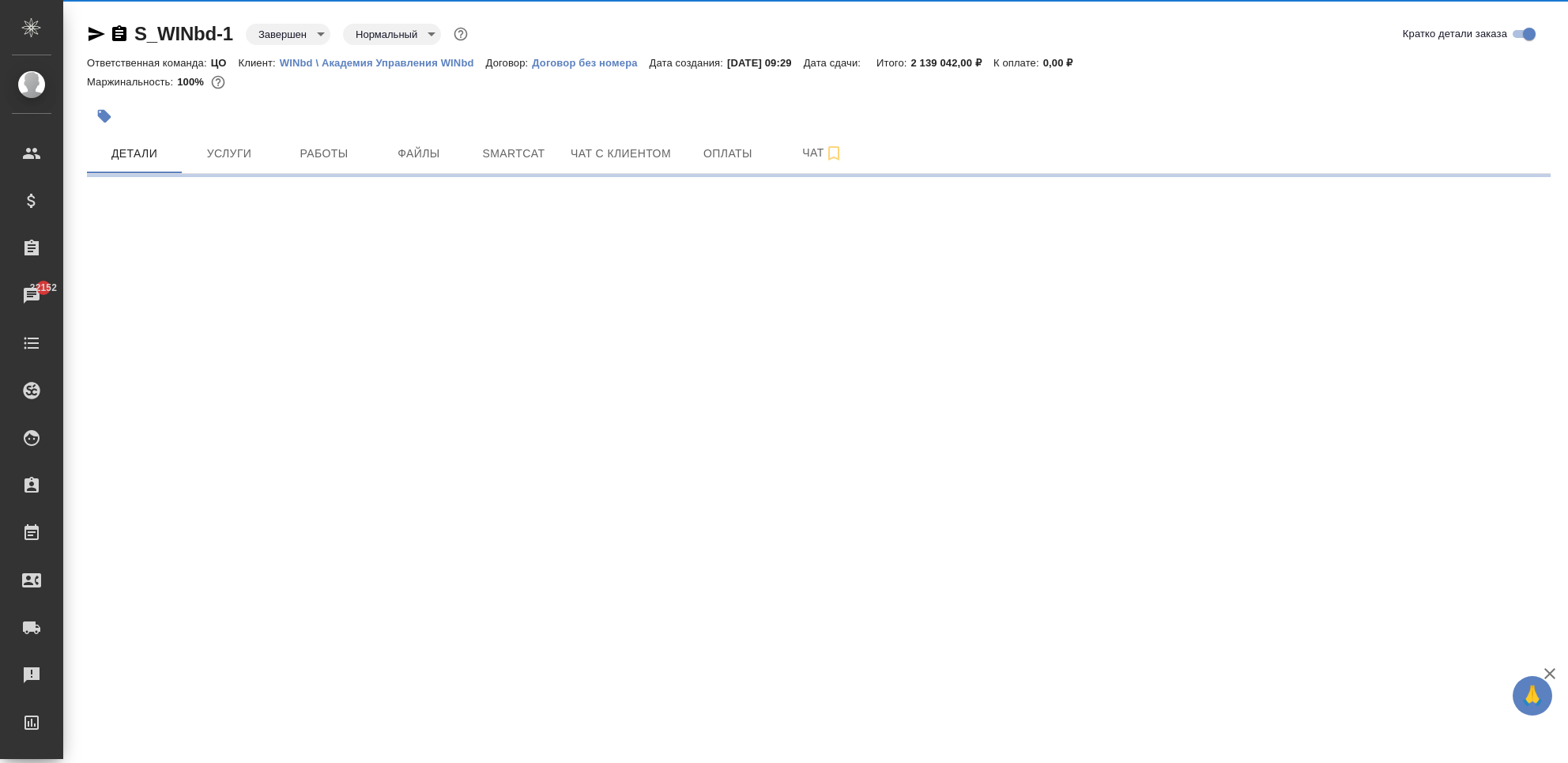
select select "RU"
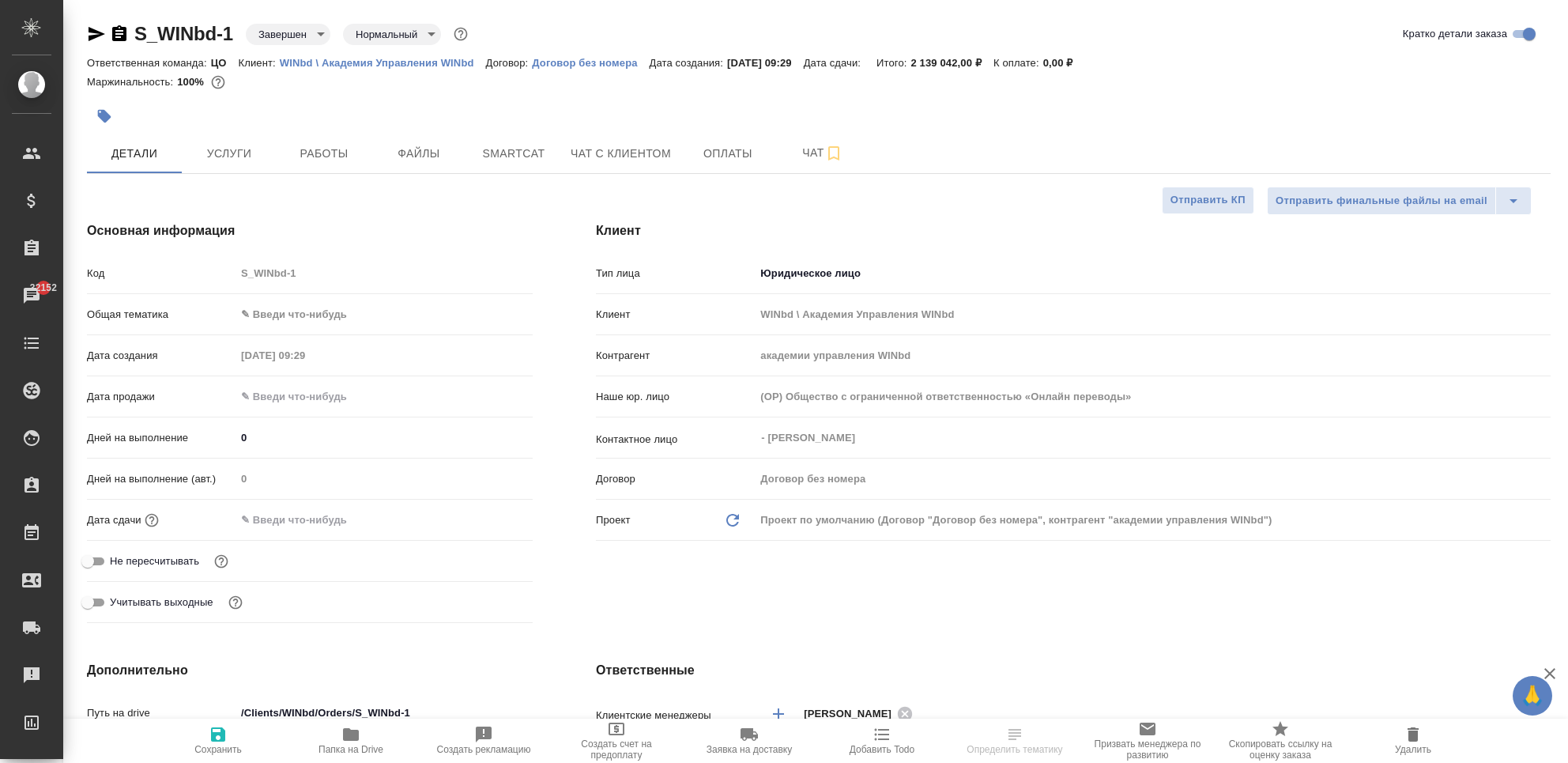
type textarea "x"
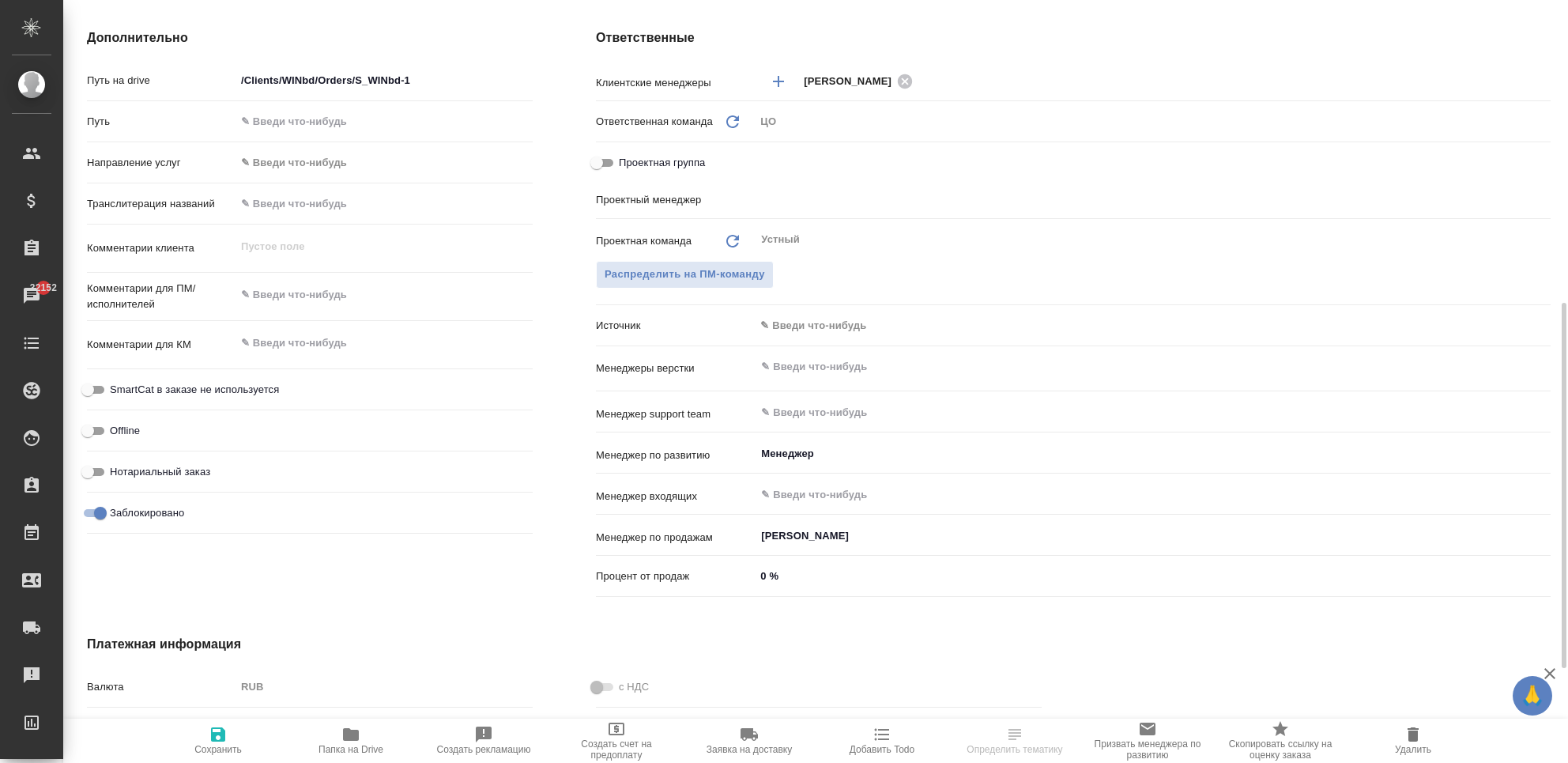
scroll to position [829, 0]
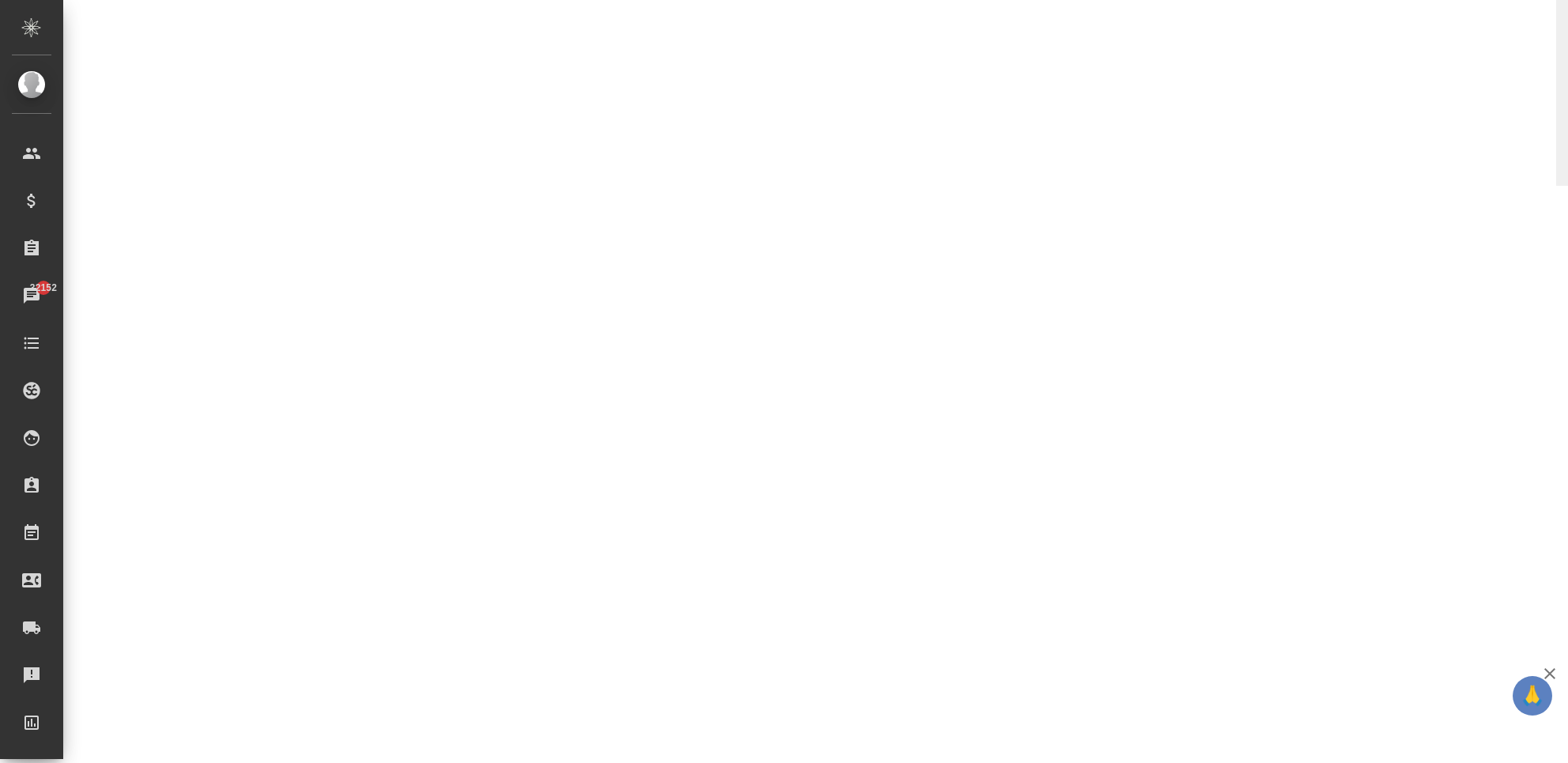
select select "RU"
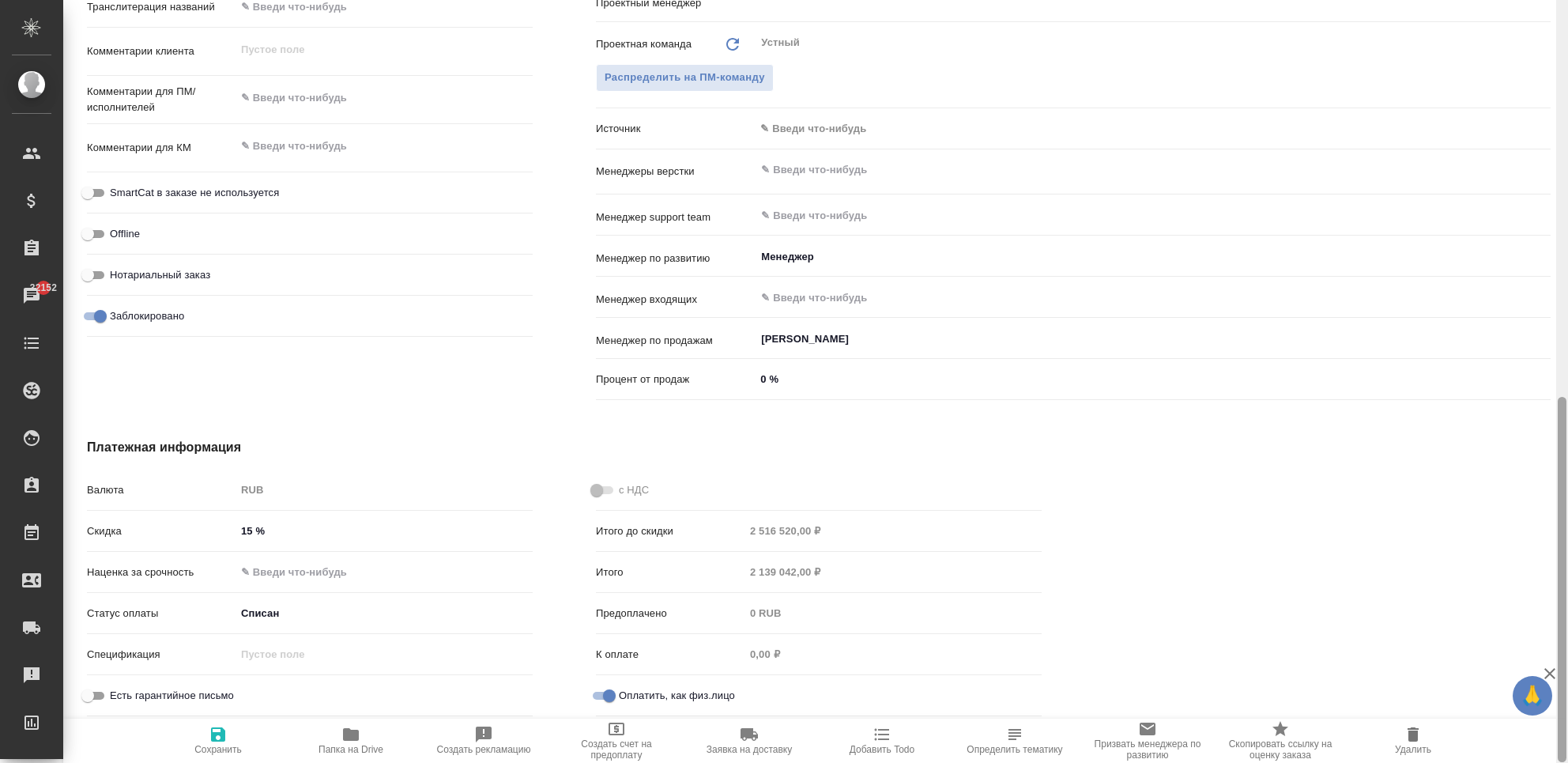
type textarea "x"
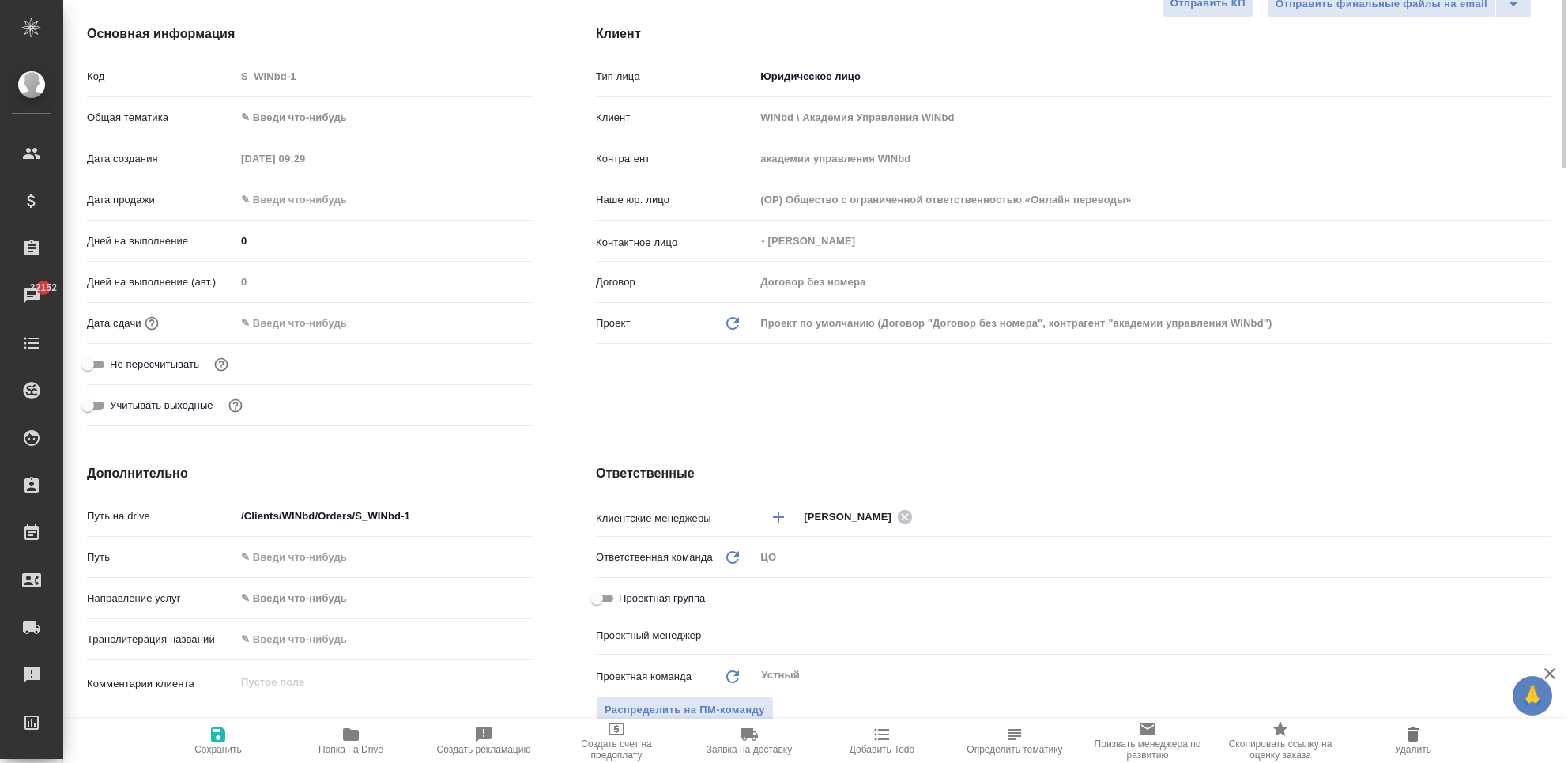
scroll to position [0, 0]
